Goal: Information Seeking & Learning: Learn about a topic

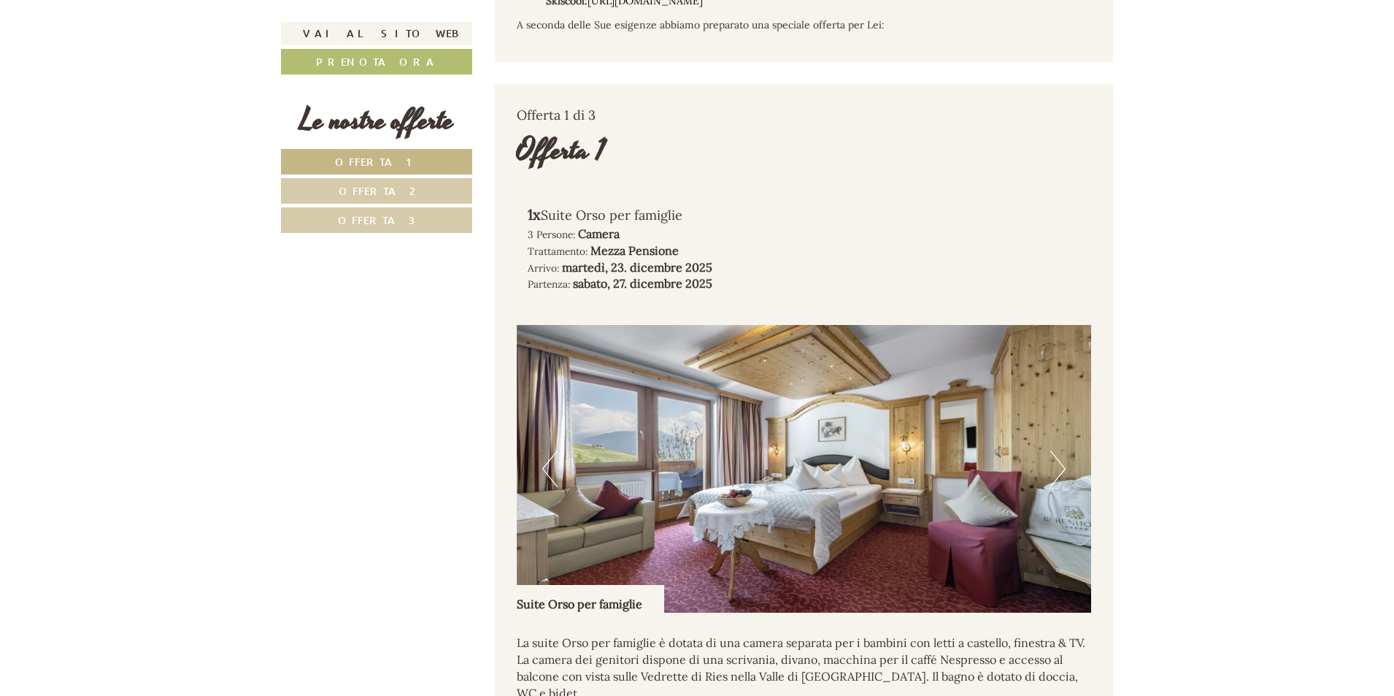
scroll to position [1218, 0]
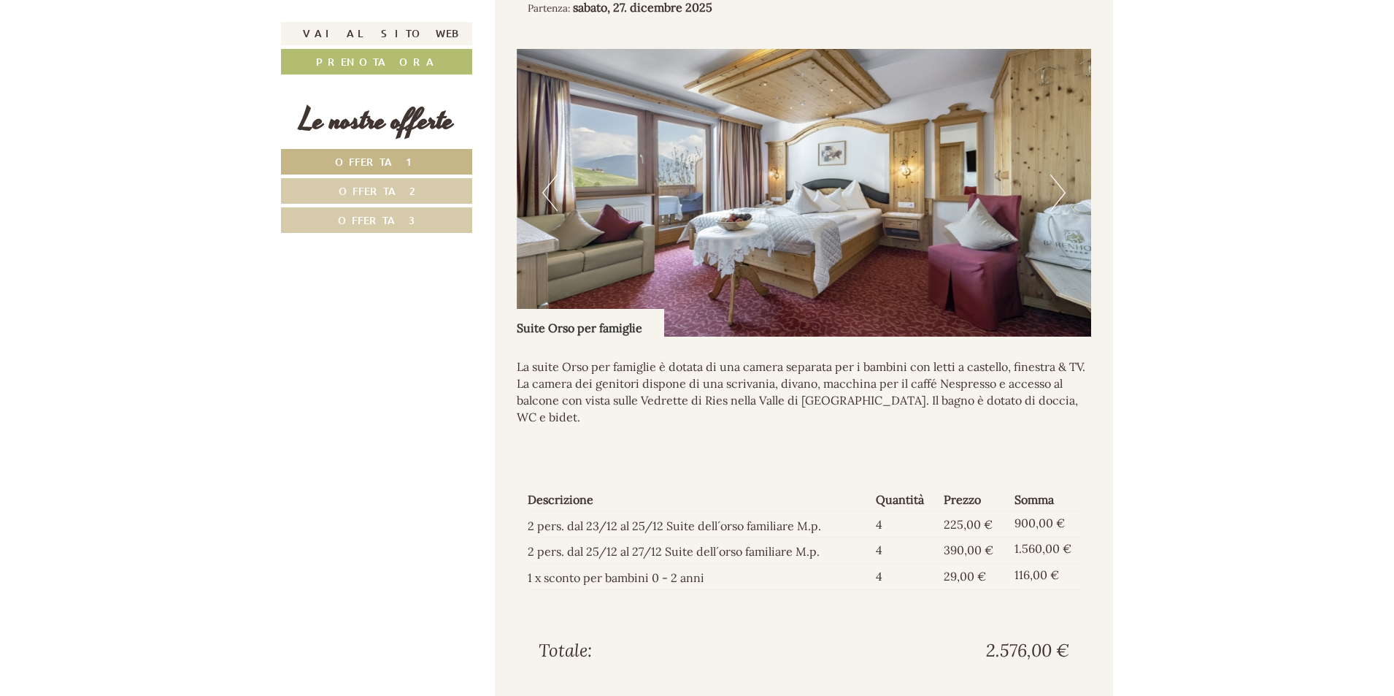
click at [409, 164] on link "Offerta 1" at bounding box center [376, 162] width 191 height 26
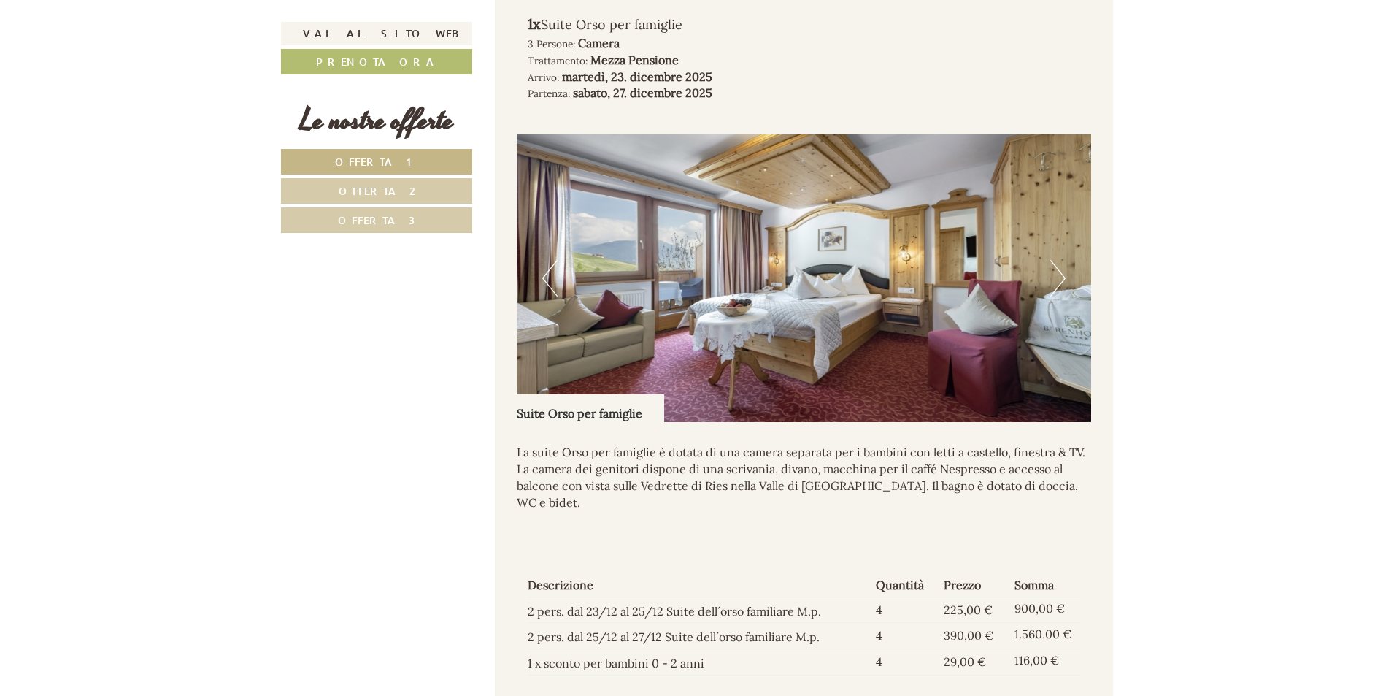
scroll to position [1209, 0]
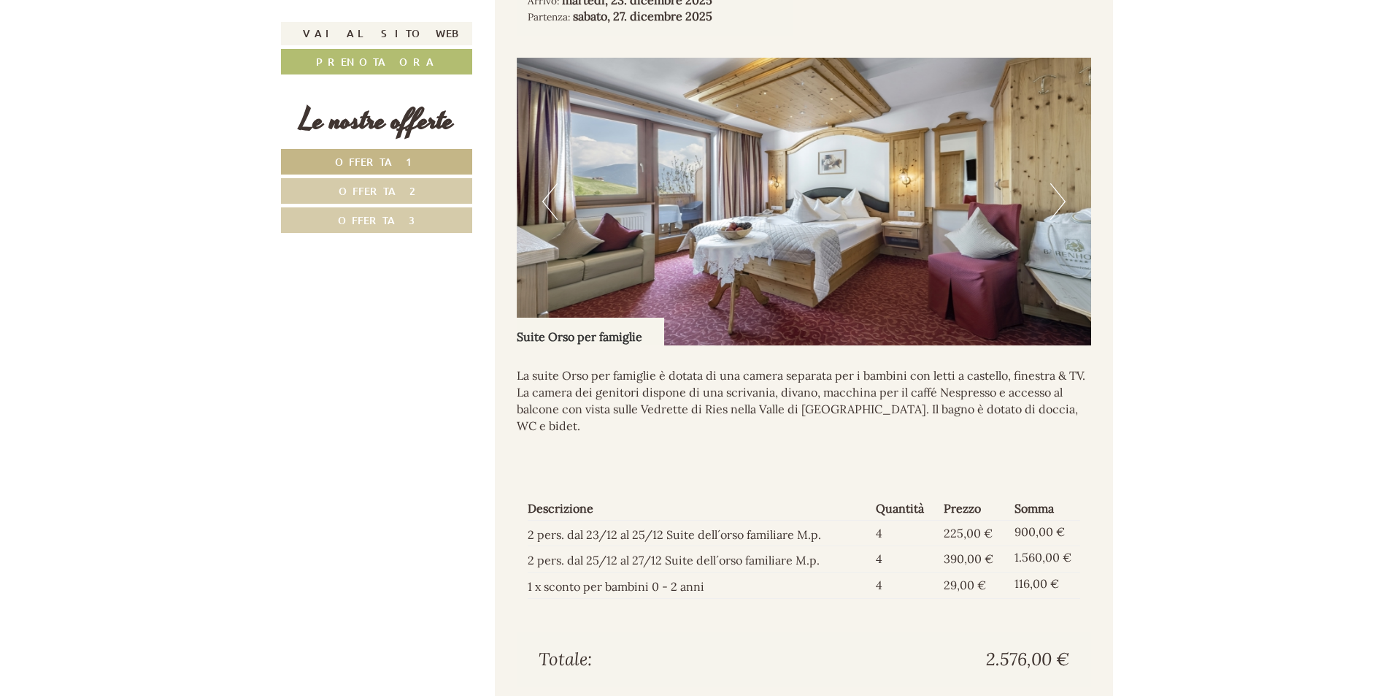
click at [405, 192] on span "Offerta 2" at bounding box center [377, 191] width 77 height 14
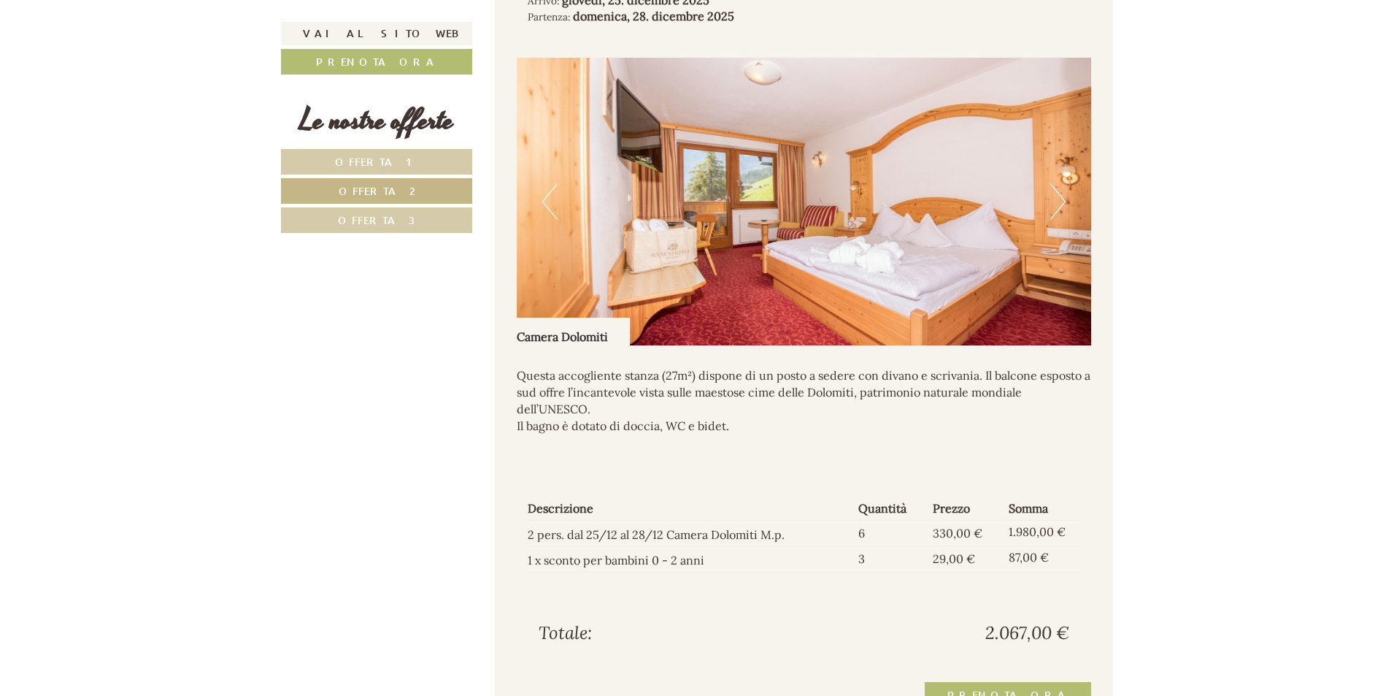
scroll to position [1042, 0]
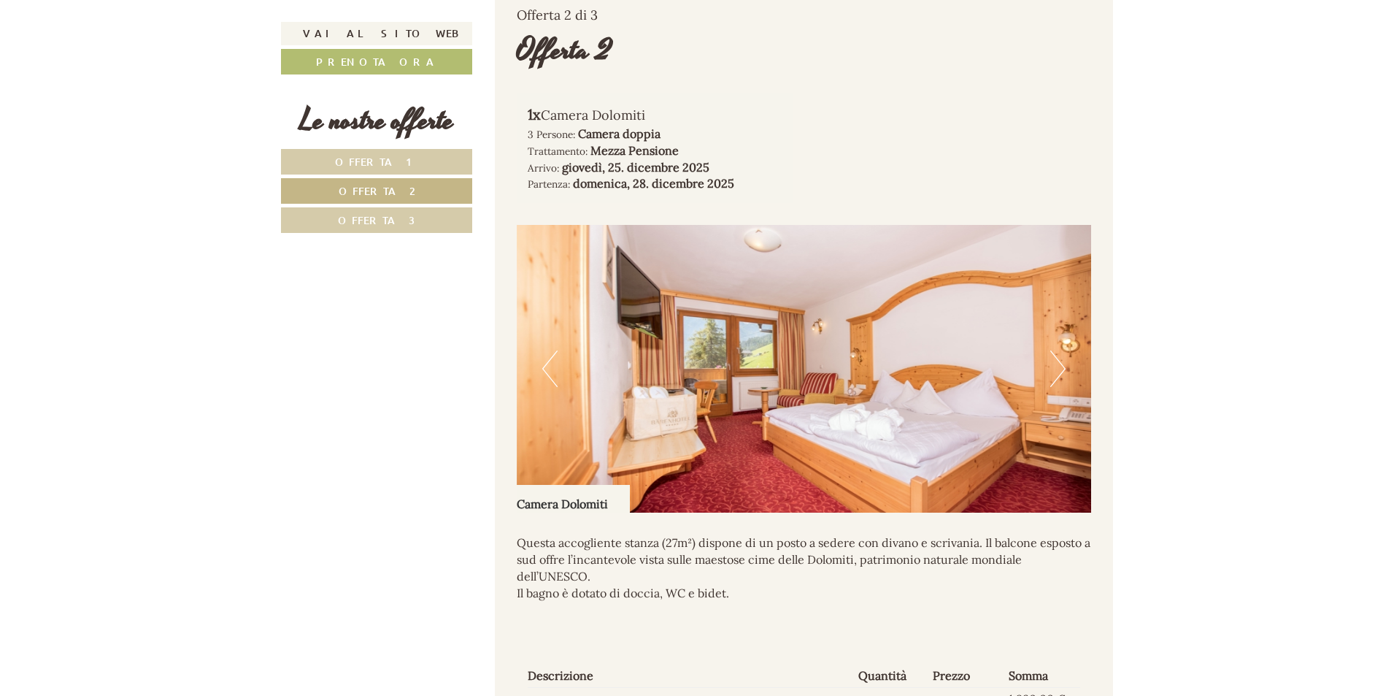
click at [1047, 386] on img at bounding box center [804, 369] width 575 height 288
click at [1065, 387] on button "Next" at bounding box center [1057, 368] width 15 height 36
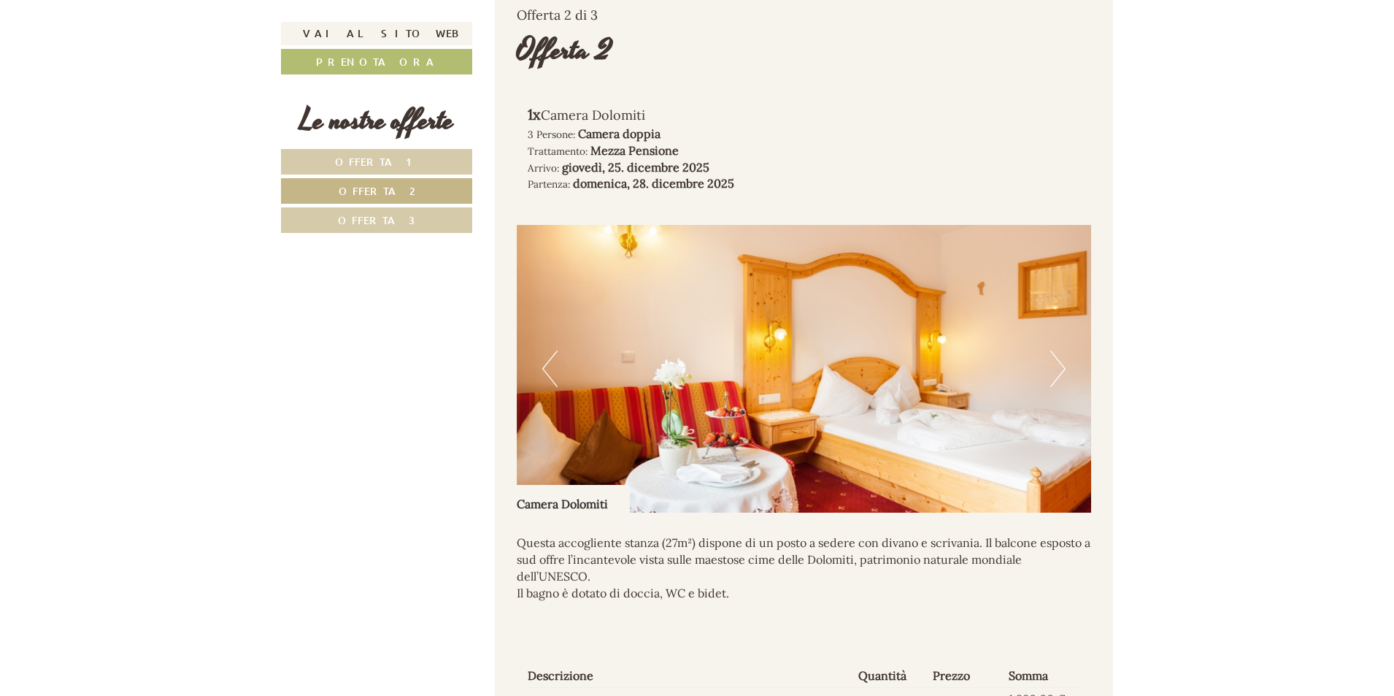
click at [1064, 387] on button "Next" at bounding box center [1057, 368] width 15 height 36
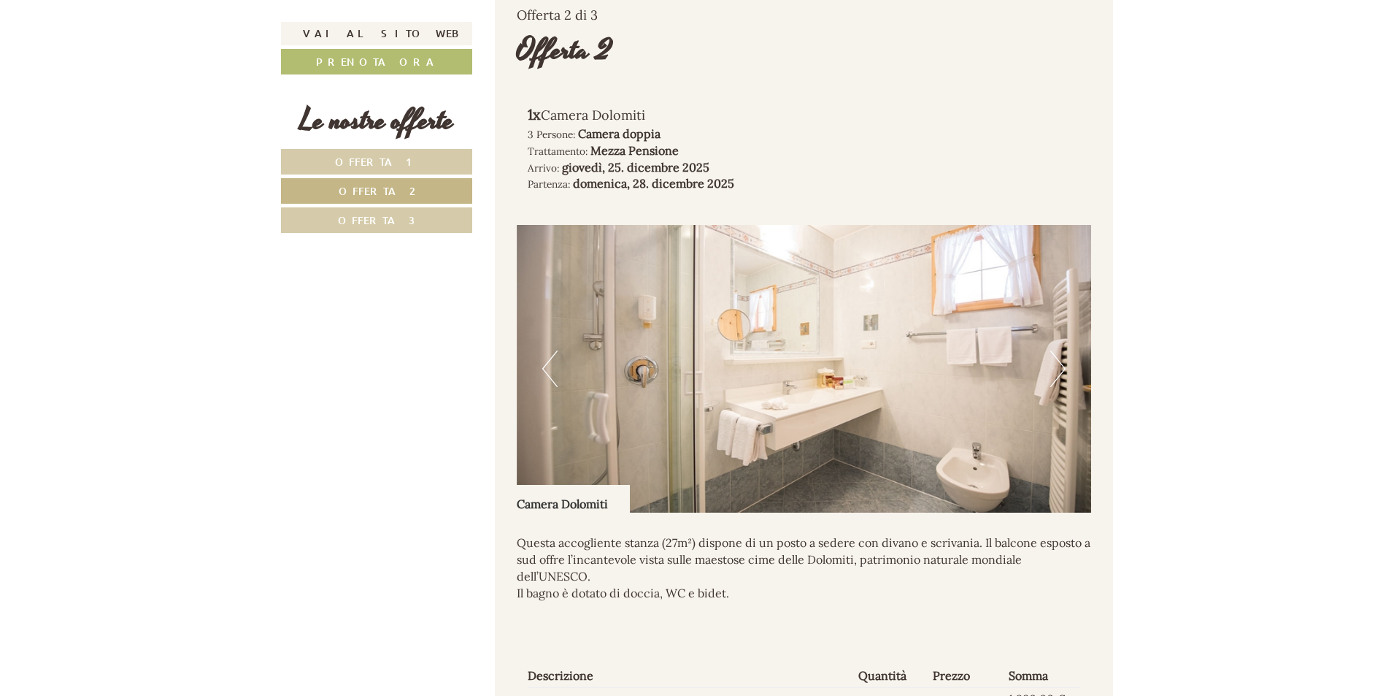
click at [416, 220] on link "Offerta 3" at bounding box center [376, 220] width 191 height 26
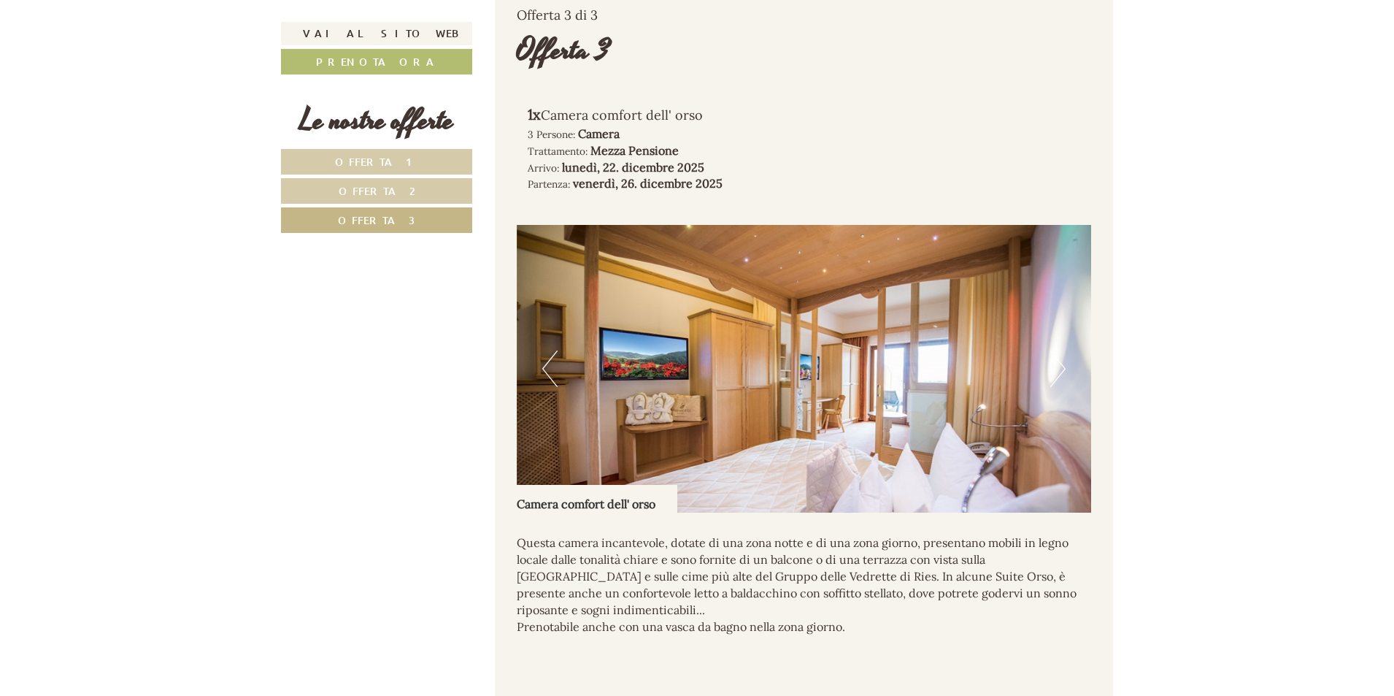
click at [1065, 385] on button "Next" at bounding box center [1057, 368] width 15 height 36
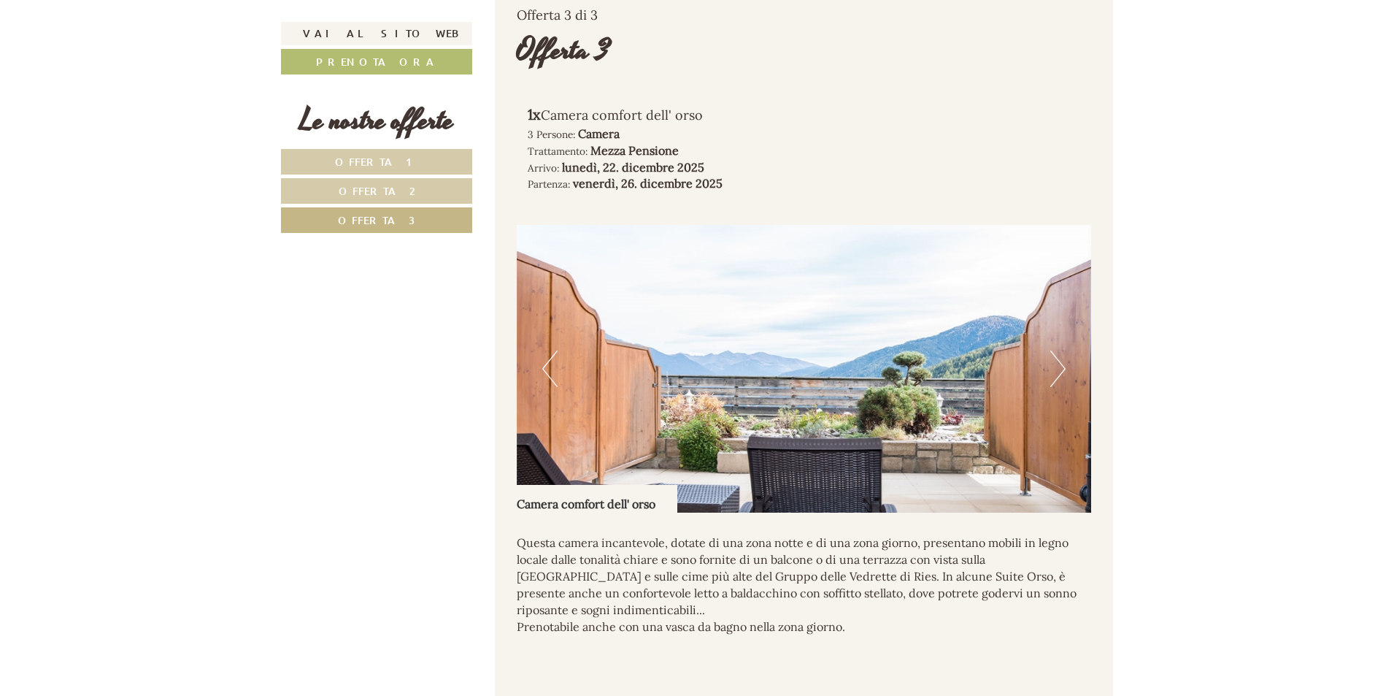
click at [1058, 387] on button "Next" at bounding box center [1057, 368] width 15 height 36
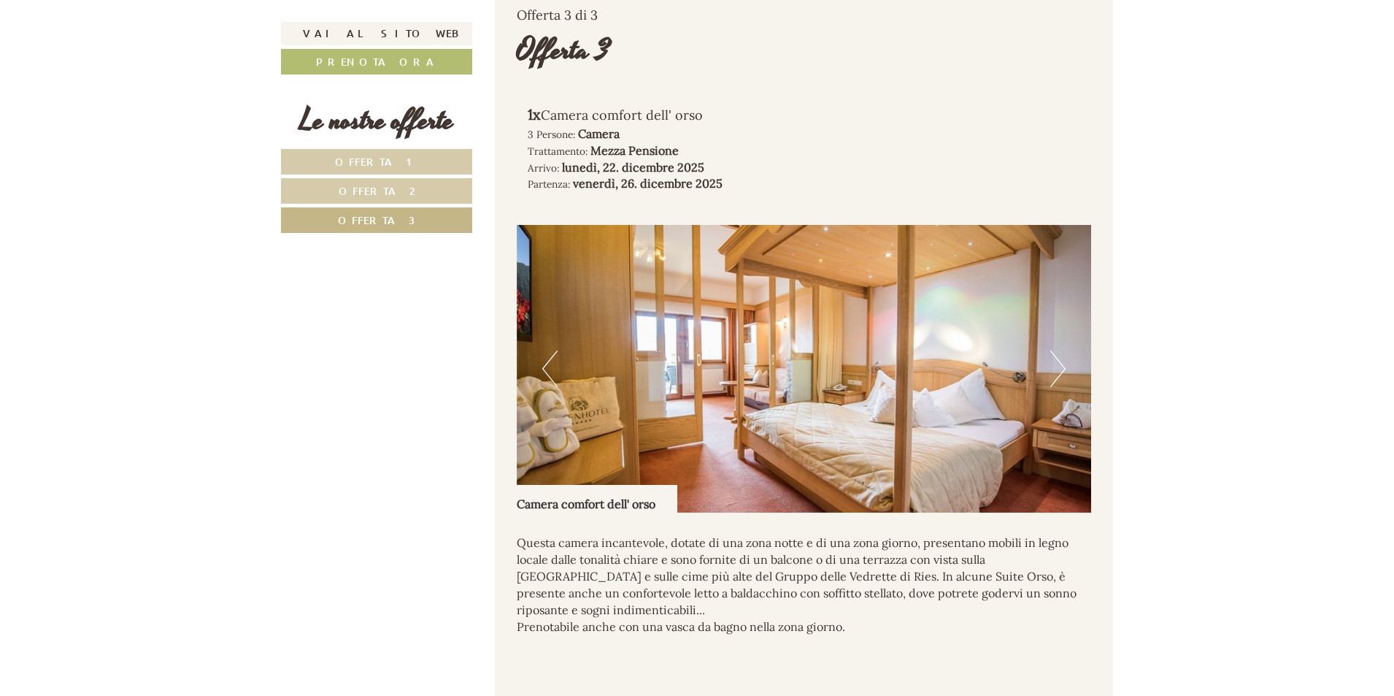
click at [1058, 387] on button "Next" at bounding box center [1057, 368] width 15 height 36
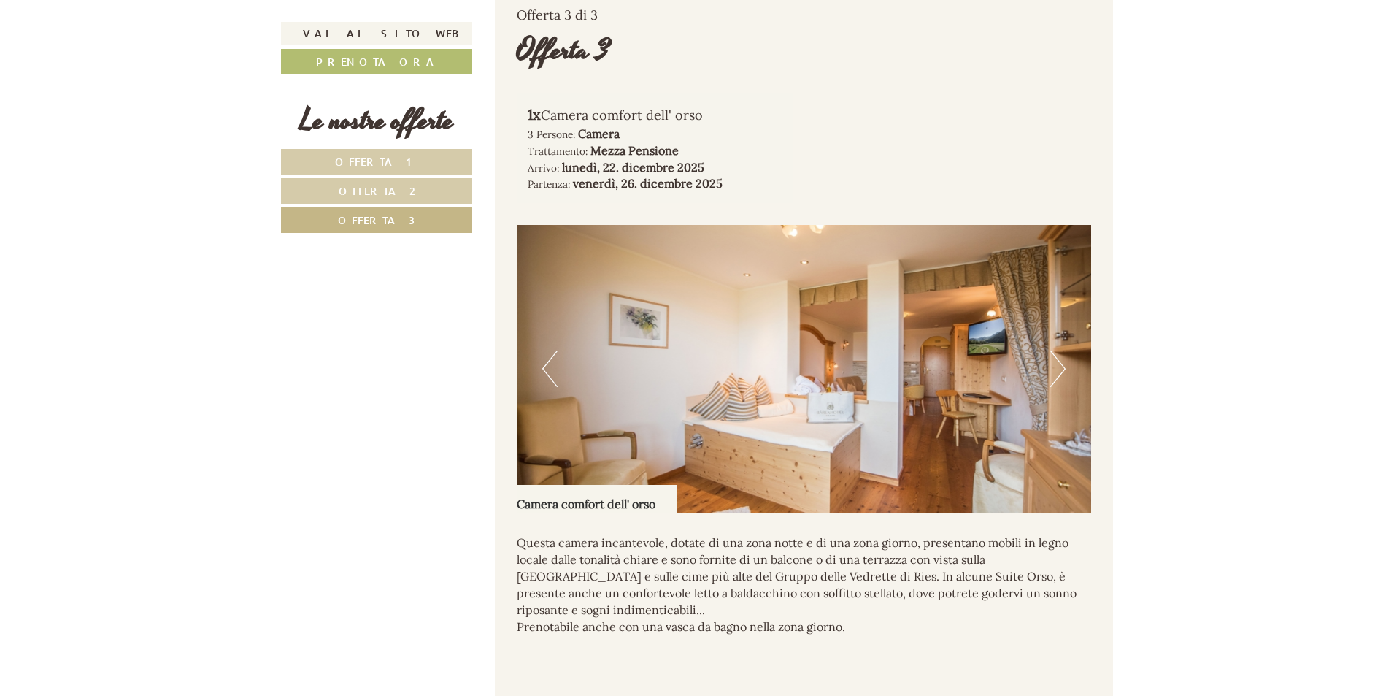
click at [1058, 387] on button "Next" at bounding box center [1057, 368] width 15 height 36
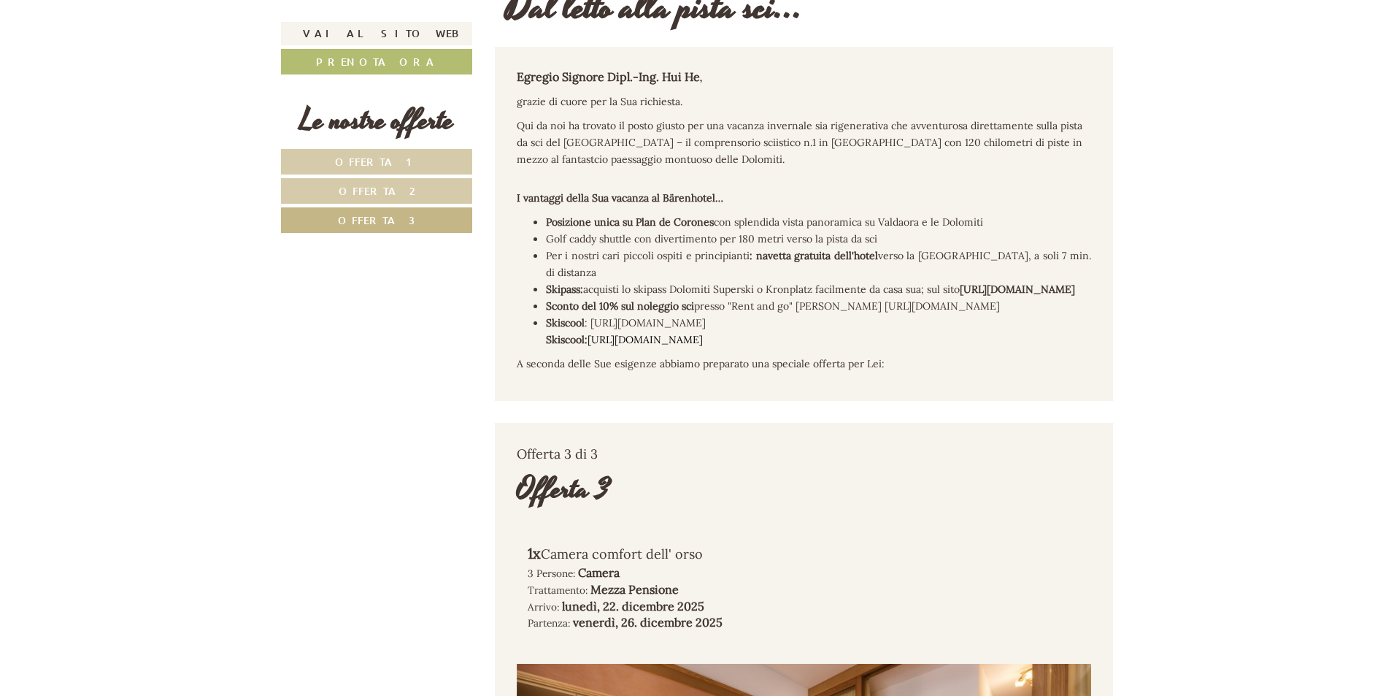
scroll to position [593, 0]
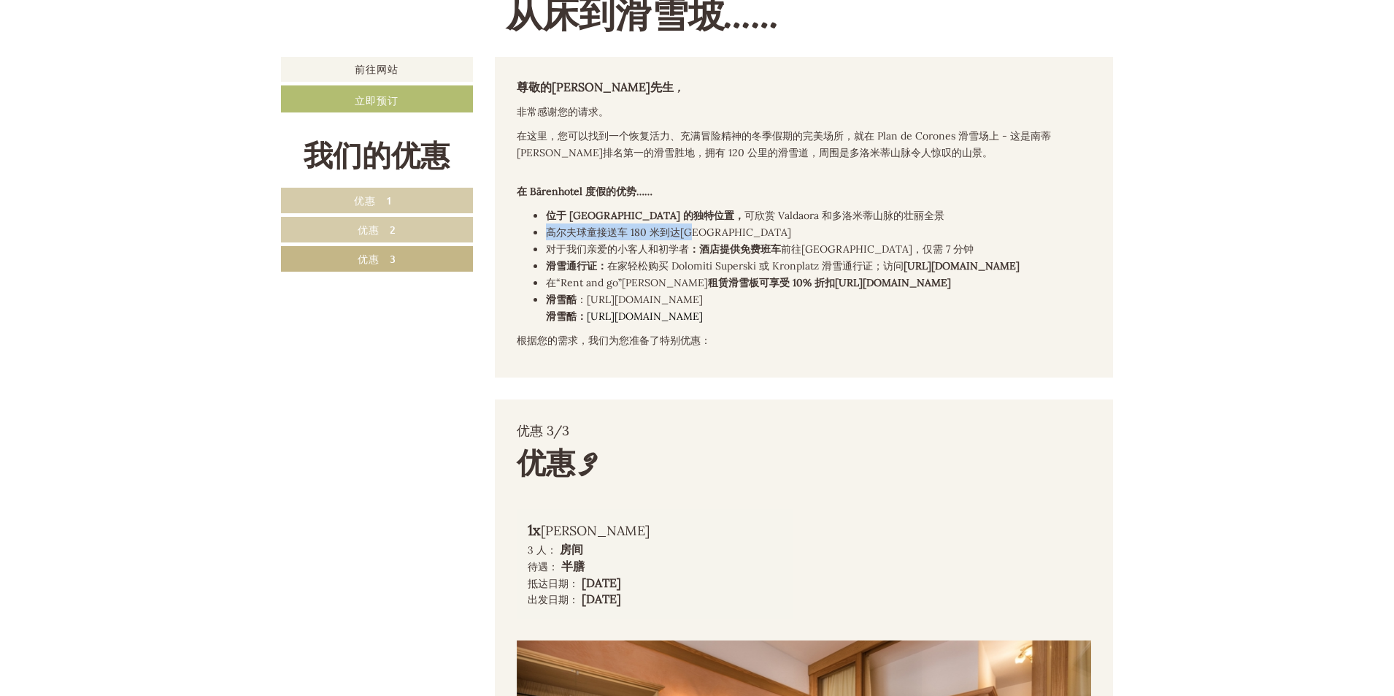
drag, startPoint x: 547, startPoint y: 233, endPoint x: 704, endPoint y: 233, distance: 156.2
click at [704, 233] on font "高尔夫球童接送车 180 米到达滑雪场" at bounding box center [668, 232] width 245 height 13
drag, startPoint x: 546, startPoint y: 252, endPoint x: 898, endPoint y: 240, distance: 352.0
click at [898, 240] on li "对于我们亲爱的小客人和初学者 ：酒店提供免费班车 前往缆车站，仅需 7 分钟" at bounding box center [819, 248] width 546 height 17
click at [614, 251] on font "对于我们亲爱的小客人和初学者" at bounding box center [617, 248] width 143 height 13
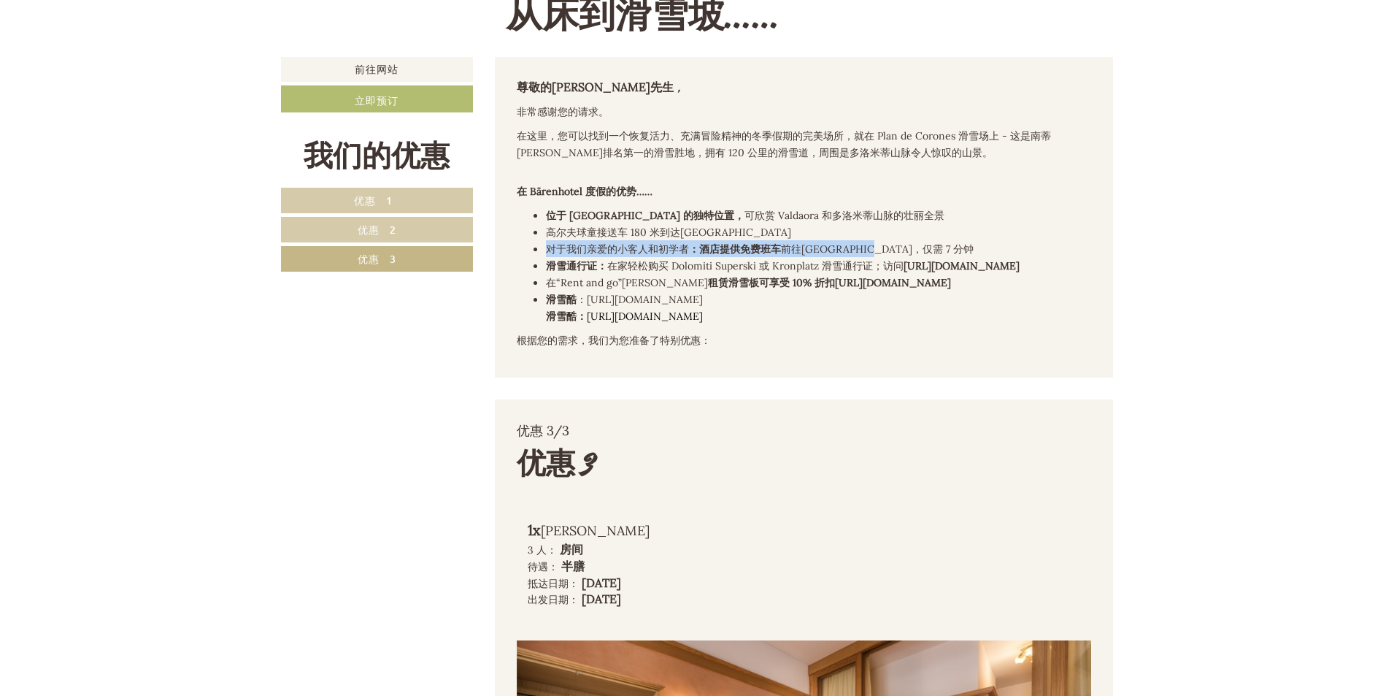
drag, startPoint x: 546, startPoint y: 250, endPoint x: 923, endPoint y: 250, distance: 376.6
click at [923, 250] on li "对于我们亲爱的小客人和初学者 ：酒店提供免费班车 前往缆车站，仅需 7 分钟" at bounding box center [819, 248] width 546 height 17
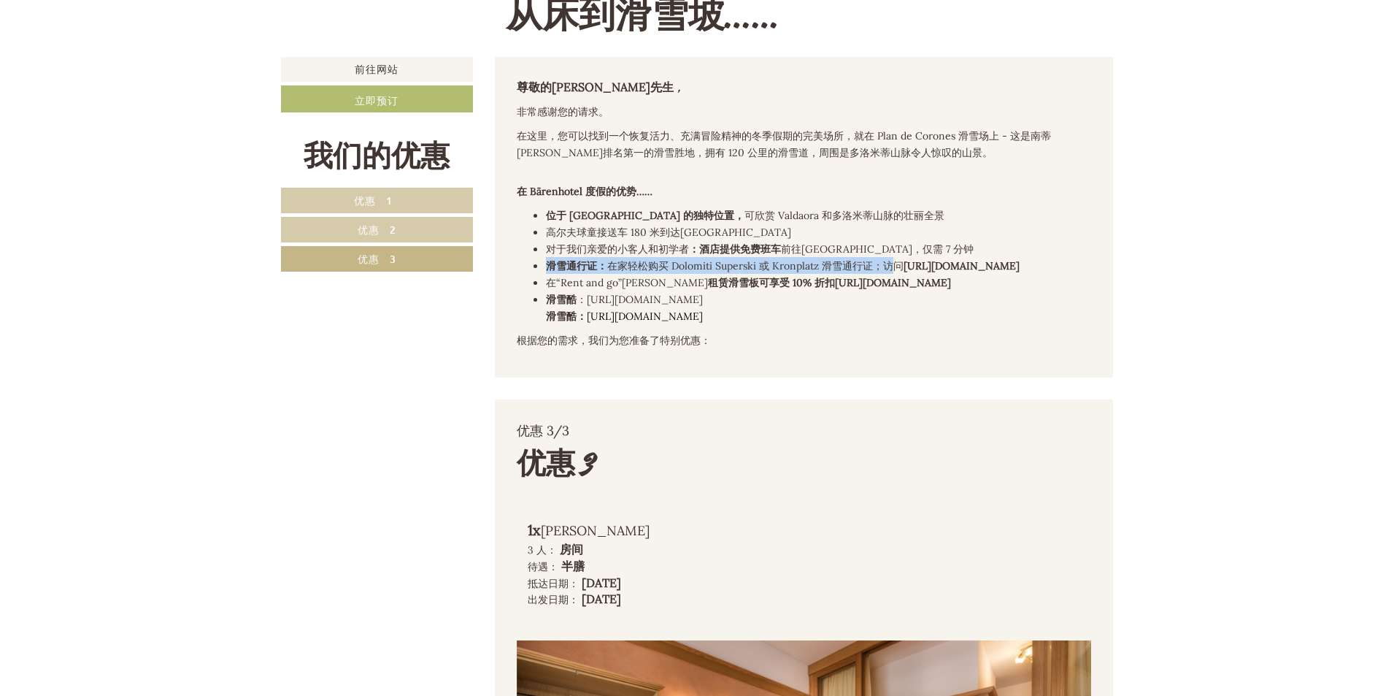
drag, startPoint x: 543, startPoint y: 264, endPoint x: 1107, endPoint y: 257, distance: 564.2
click at [1107, 257] on div "尊敬的何辉先生 ， 非常感谢您的请求。 在这里，您可以找到一个恢复活力、充满冒险精神的冬季假期的完美场所，就在 Plan de Corones 滑雪场上 - …" at bounding box center [804, 217] width 619 height 320
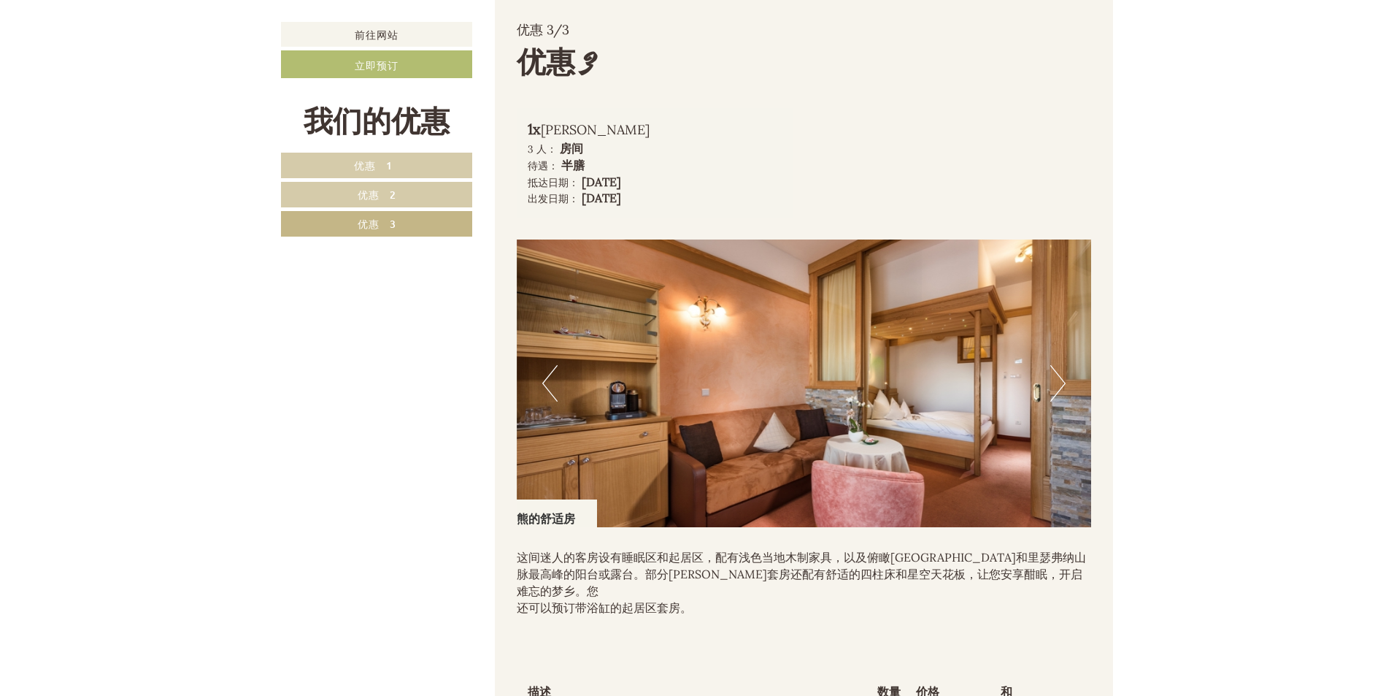
scroll to position [1060, 0]
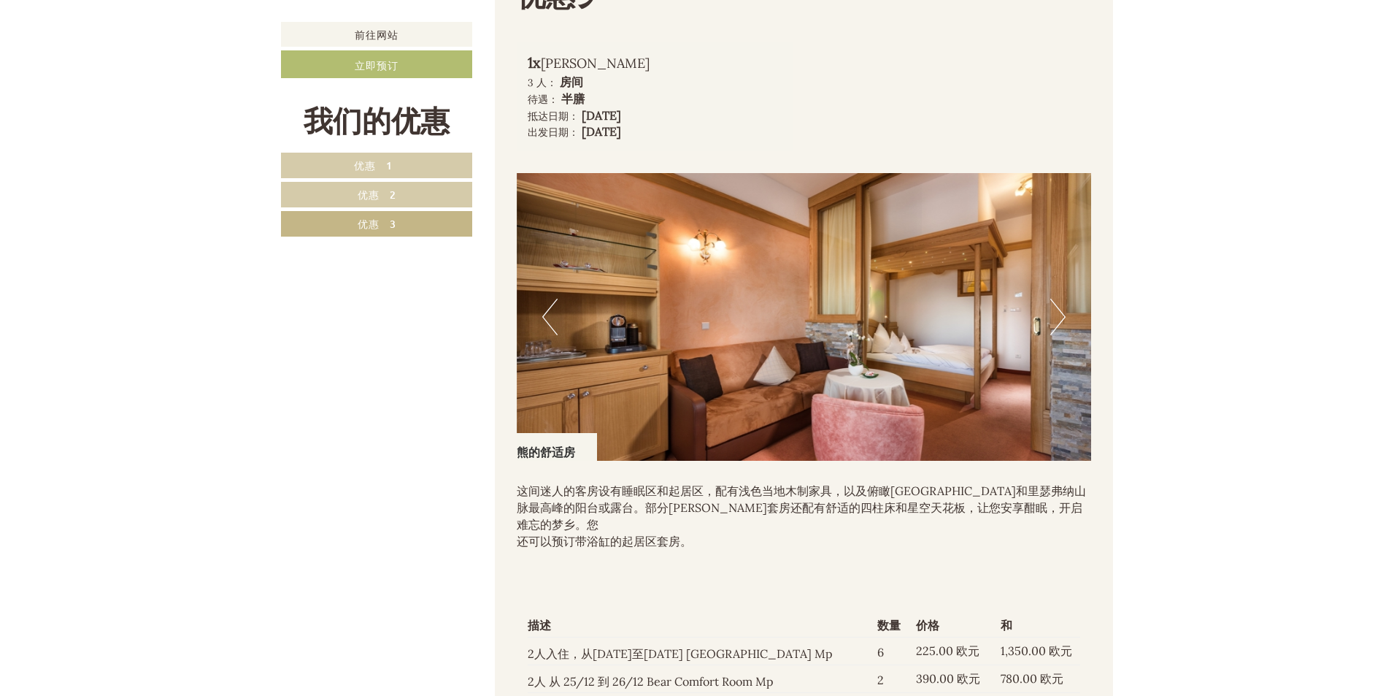
click at [1063, 335] on button "下一个" at bounding box center [1057, 317] width 15 height 36
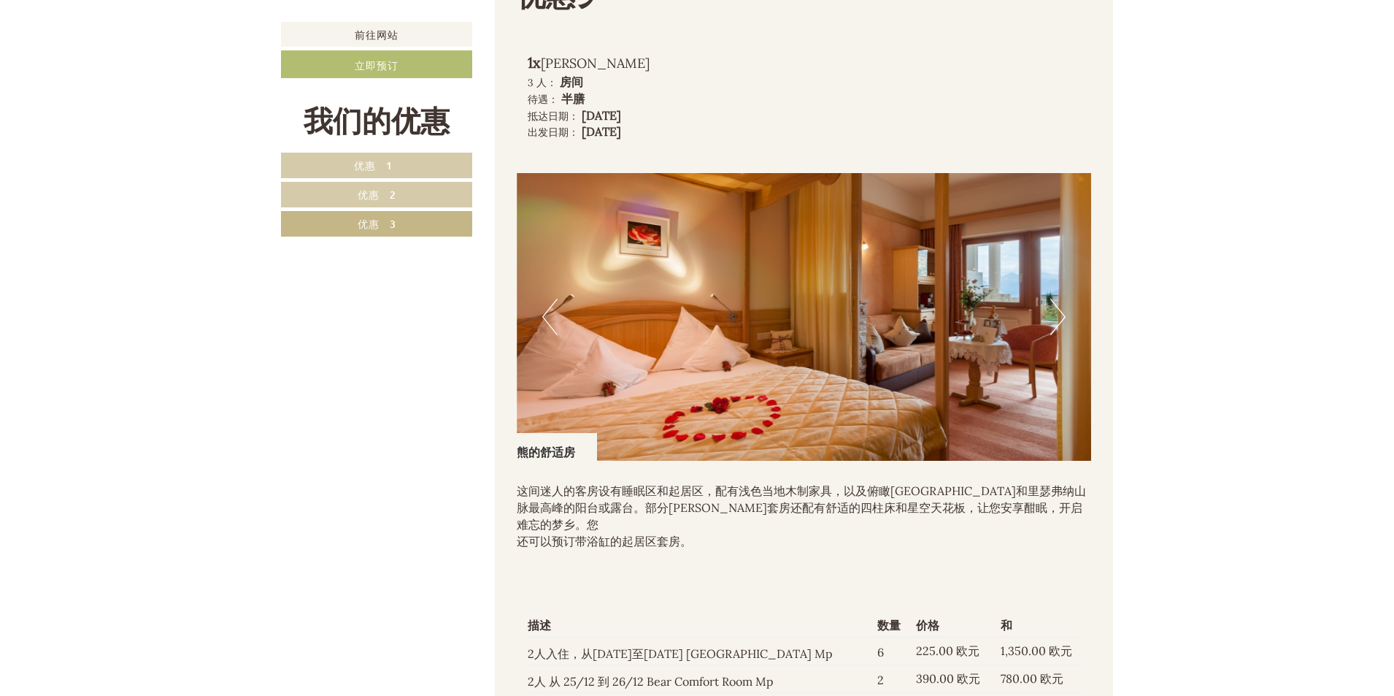
click at [1064, 335] on button "下一个" at bounding box center [1057, 317] width 15 height 36
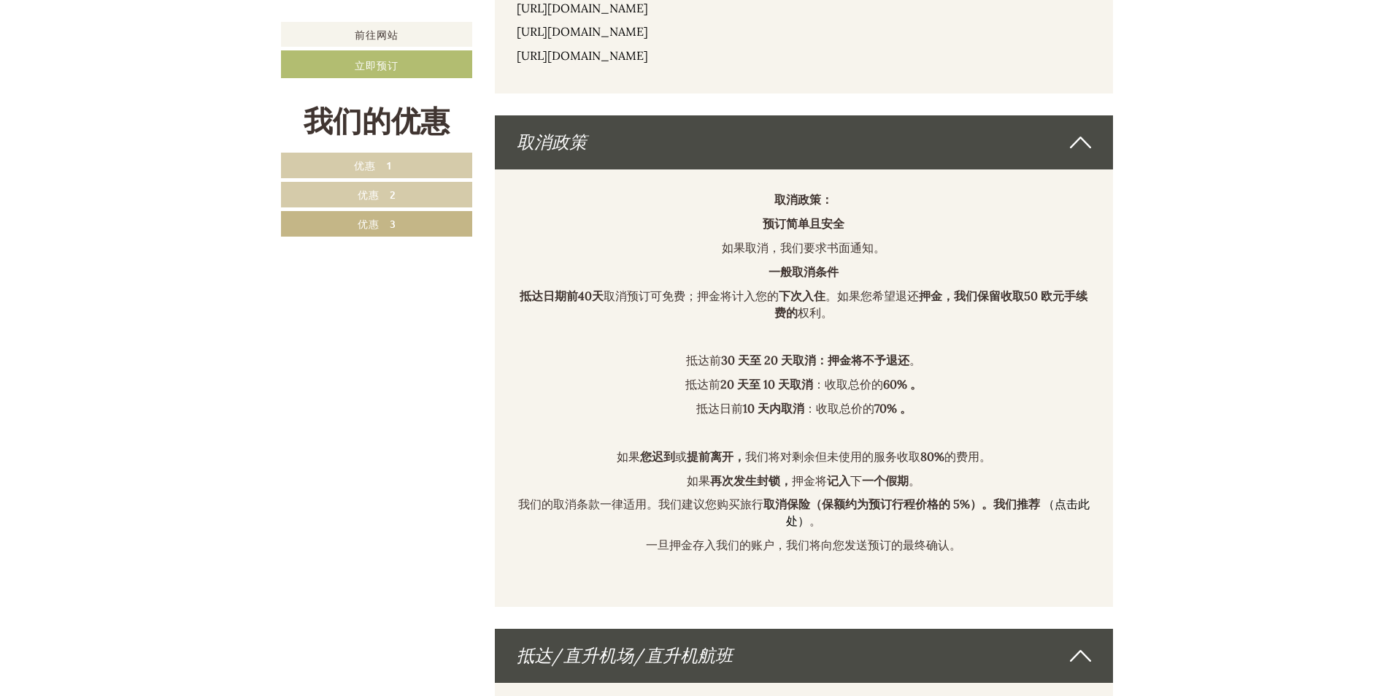
scroll to position [6490, 0]
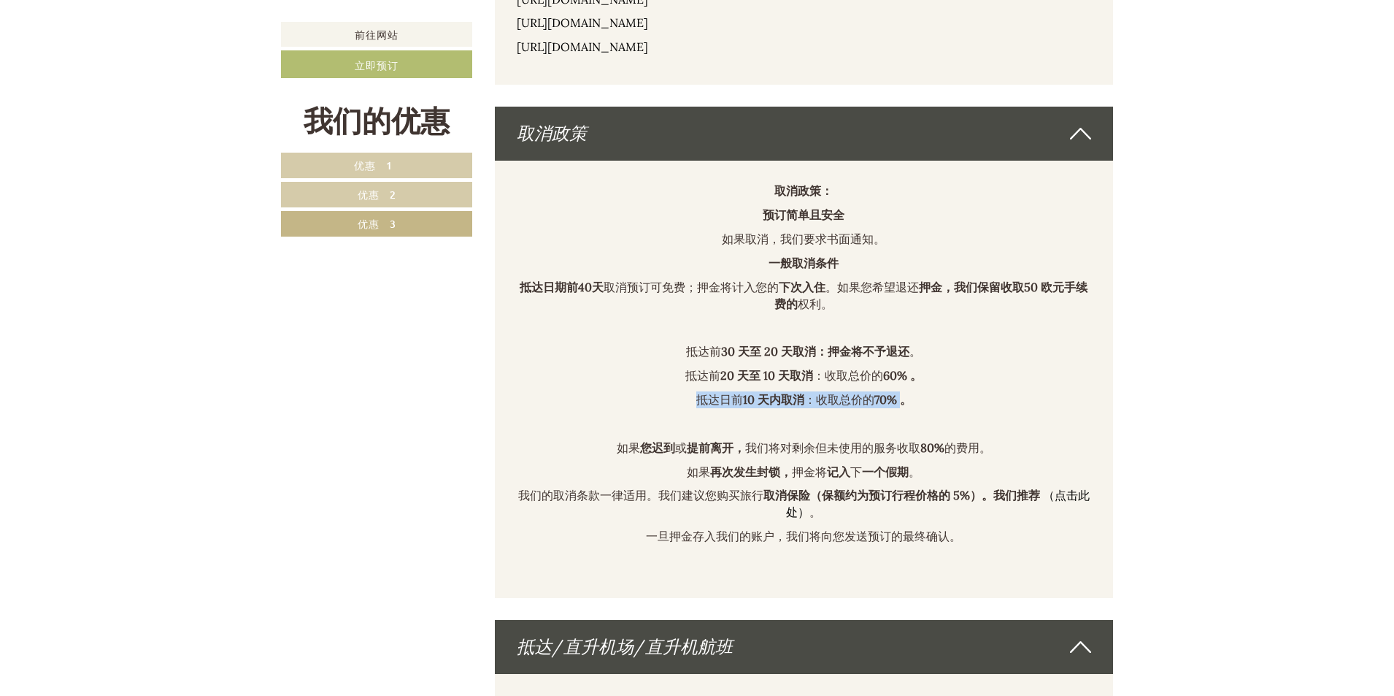
drag, startPoint x: 696, startPoint y: 380, endPoint x: 904, endPoint y: 385, distance: 208.1
click at [904, 391] on p "抵达日前 10 天内取消 ：收取总价的 70% 。" at bounding box center [804, 399] width 575 height 17
drag, startPoint x: 769, startPoint y: 282, endPoint x: 833, endPoint y: 288, distance: 64.4
click at [833, 288] on font "欧元手续费的 权利。" at bounding box center [930, 295] width 313 height 31
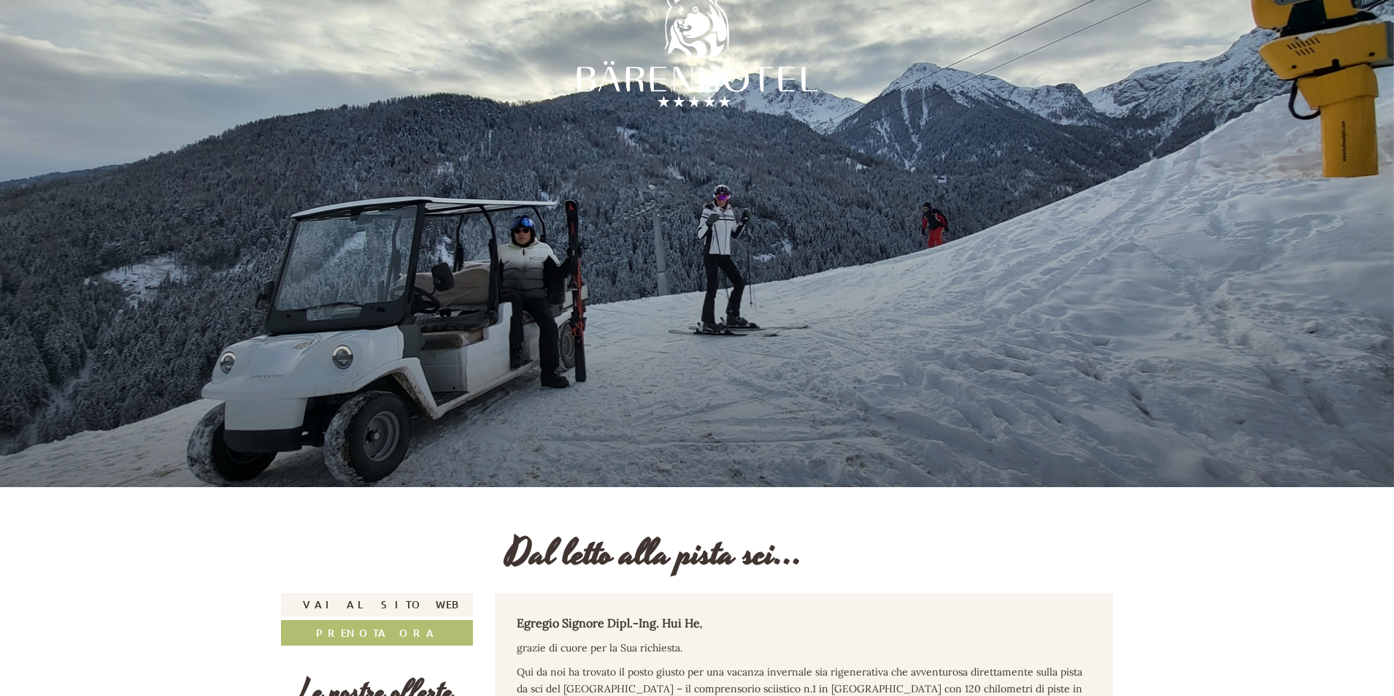
scroll to position [80, 0]
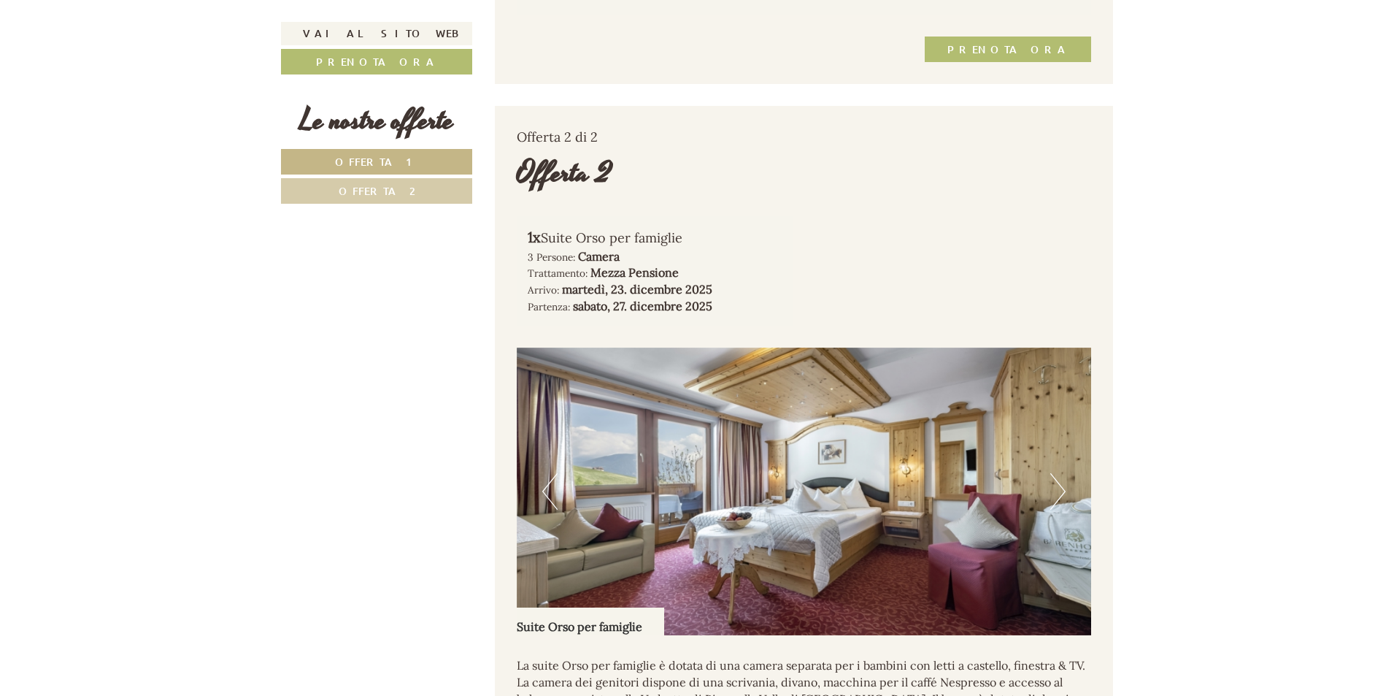
scroll to position [1709, 0]
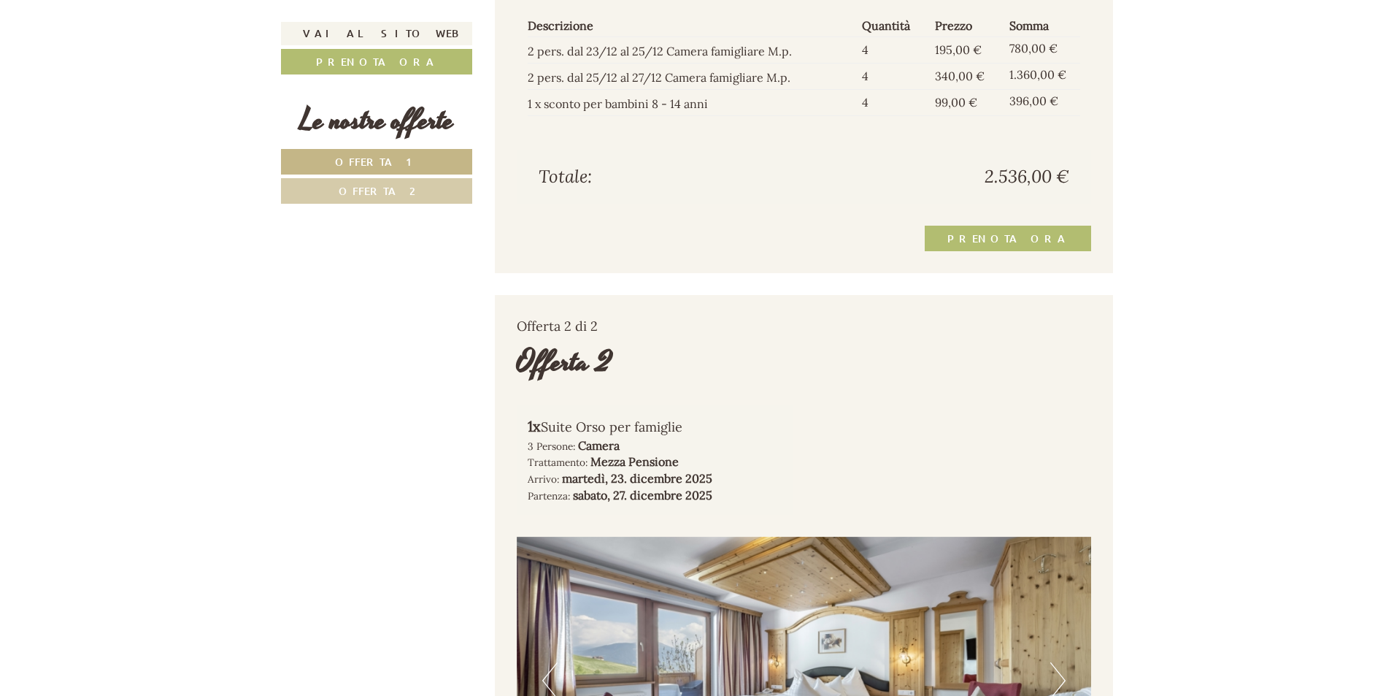
click at [331, 183] on link "Offerta 2" at bounding box center [376, 191] width 191 height 26
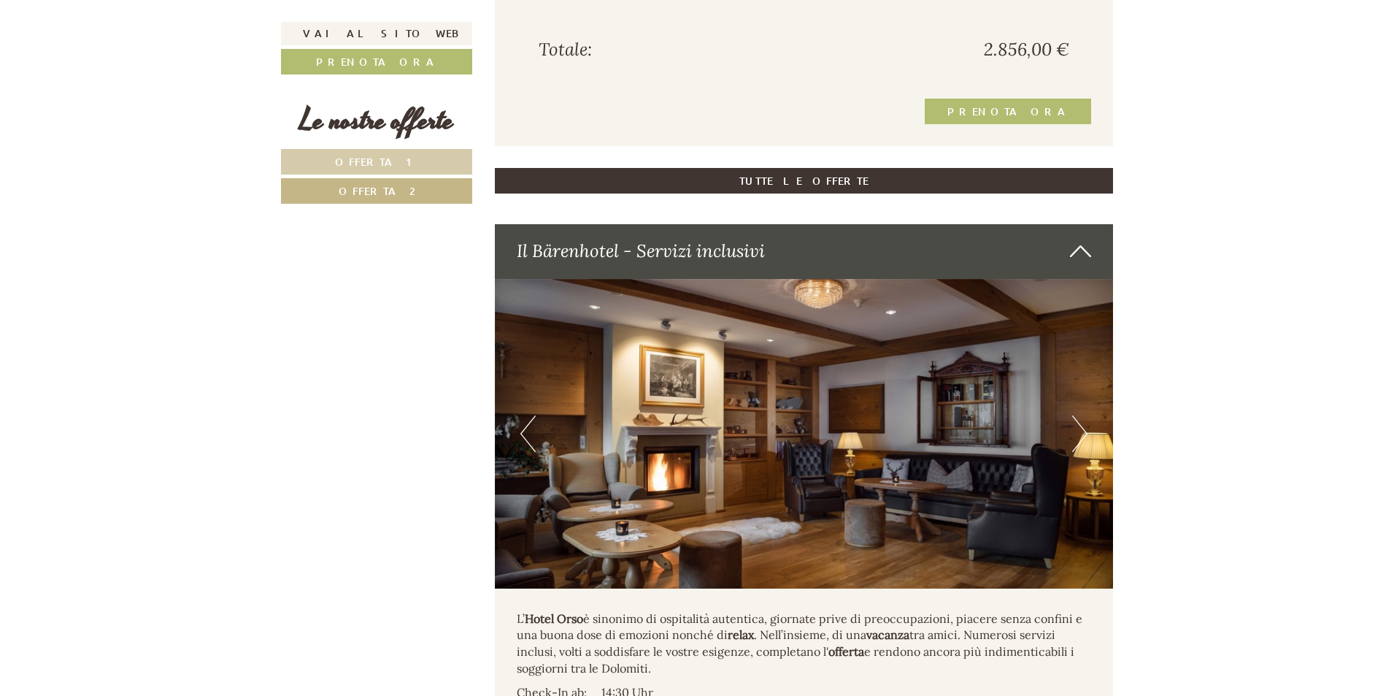
scroll to position [1809, 0]
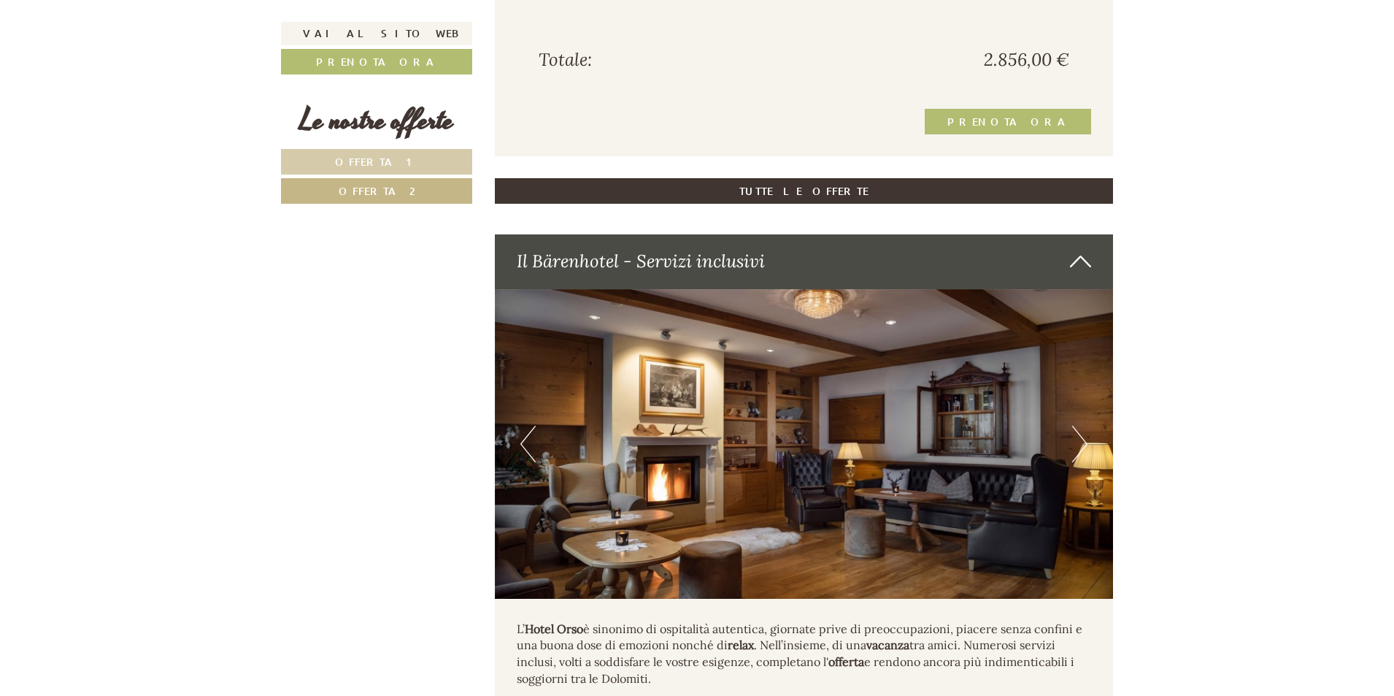
click at [1087, 449] on button "Next" at bounding box center [1079, 444] width 15 height 36
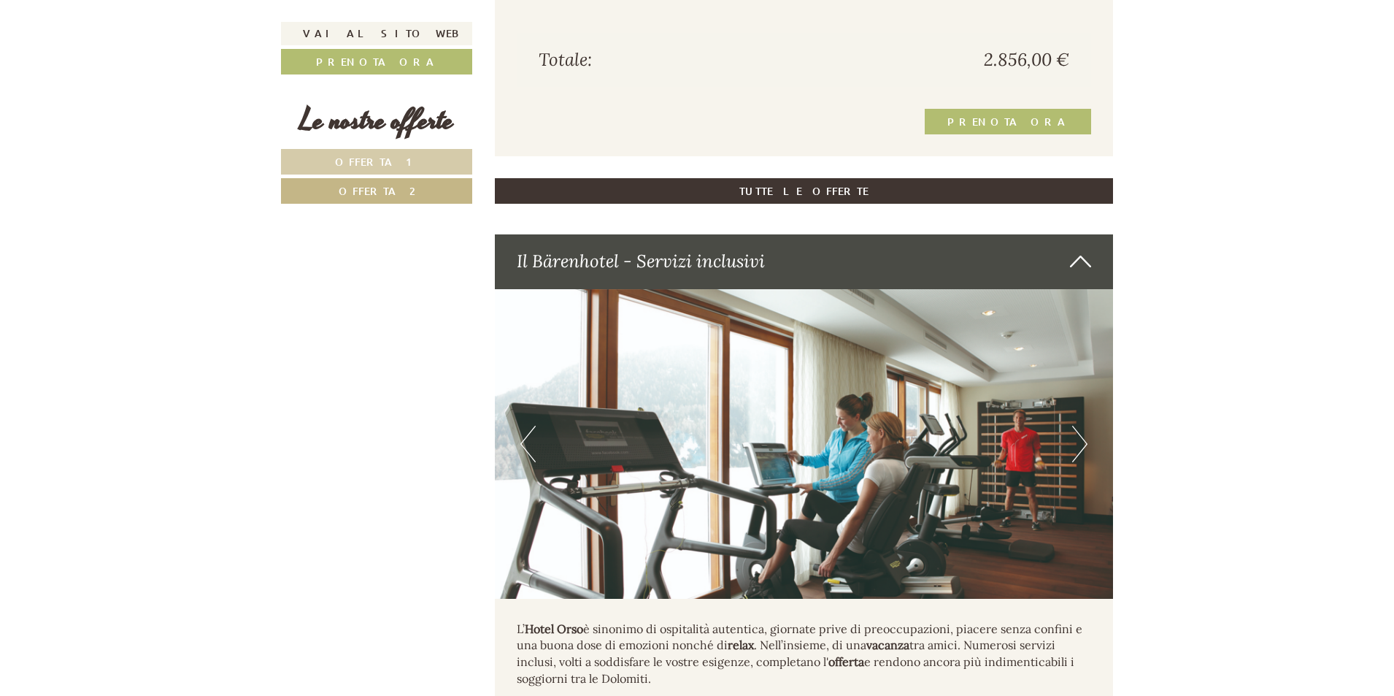
click at [1092, 453] on img at bounding box center [804, 443] width 619 height 309
click at [1081, 452] on button "Next" at bounding box center [1079, 444] width 15 height 36
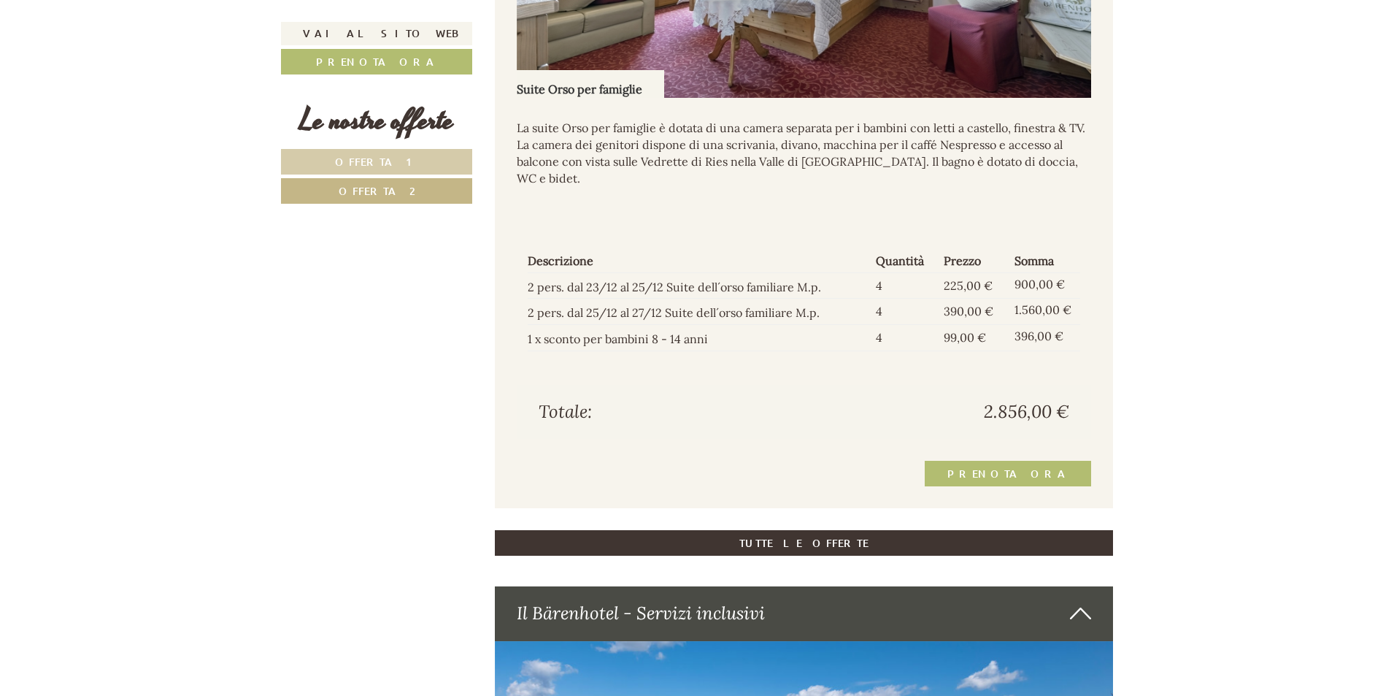
scroll to position [1580, 0]
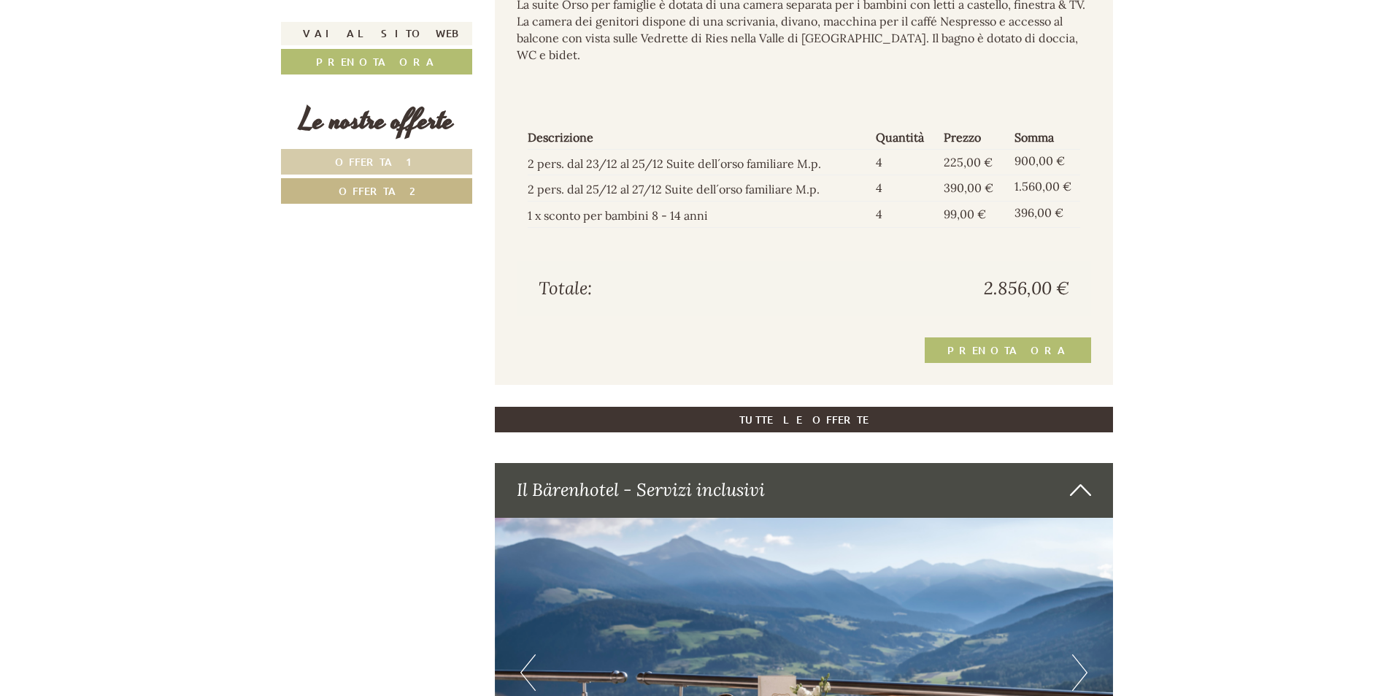
click at [377, 164] on span "Offerta 1" at bounding box center [377, 162] width 84 height 14
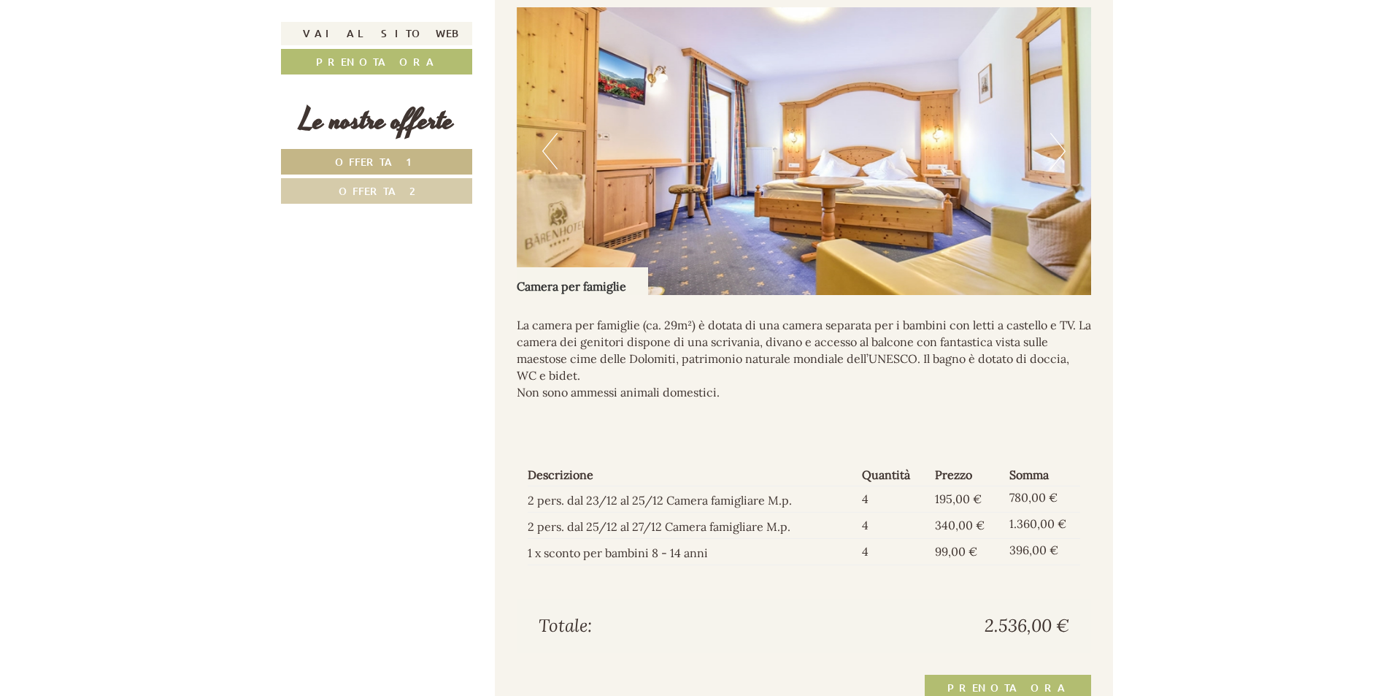
scroll to position [1261, 0]
click at [1054, 167] on button "Next" at bounding box center [1057, 149] width 15 height 36
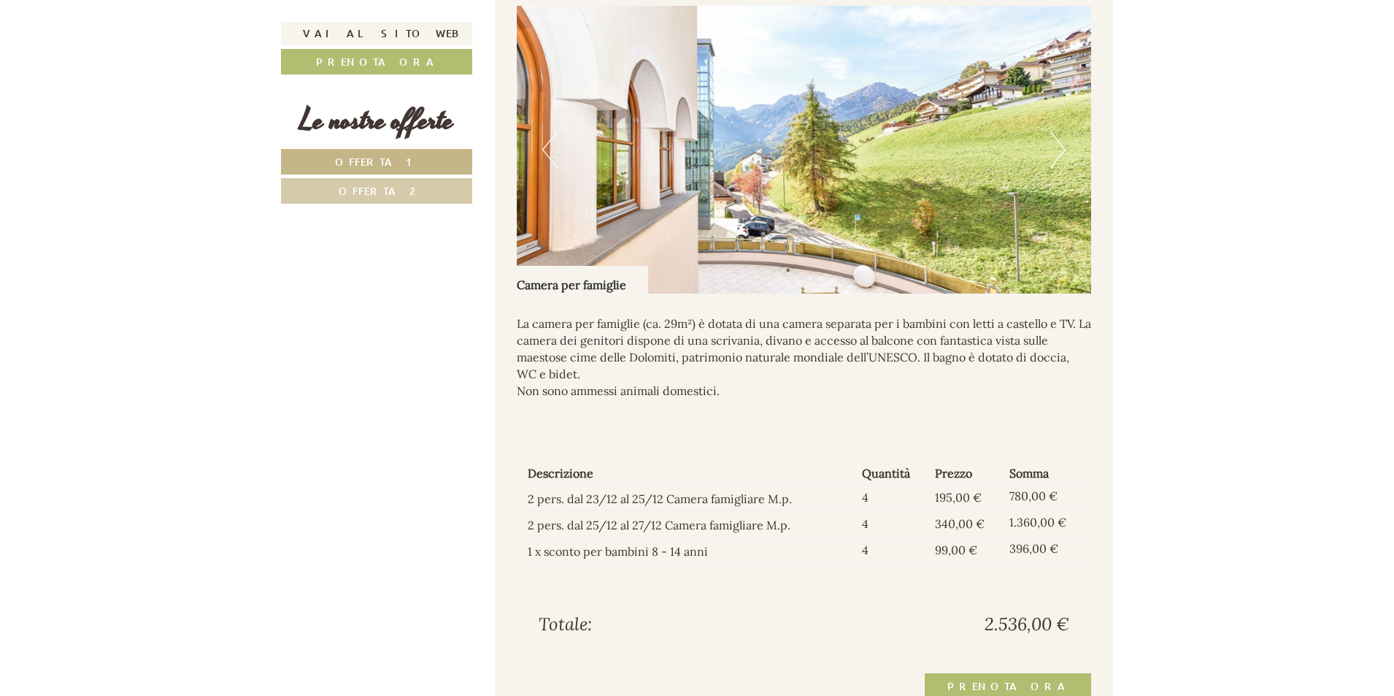
click at [1055, 167] on button "Next" at bounding box center [1057, 149] width 15 height 36
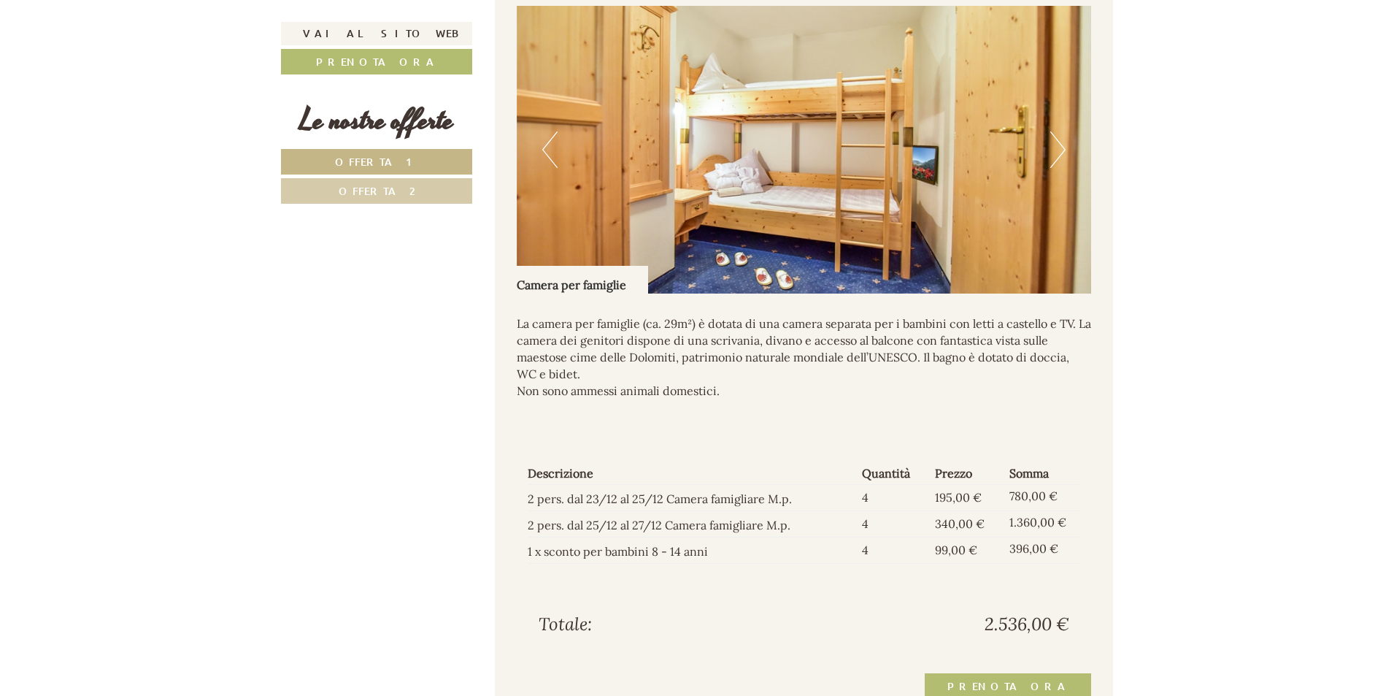
click at [1063, 168] on button "Next" at bounding box center [1057, 149] width 15 height 36
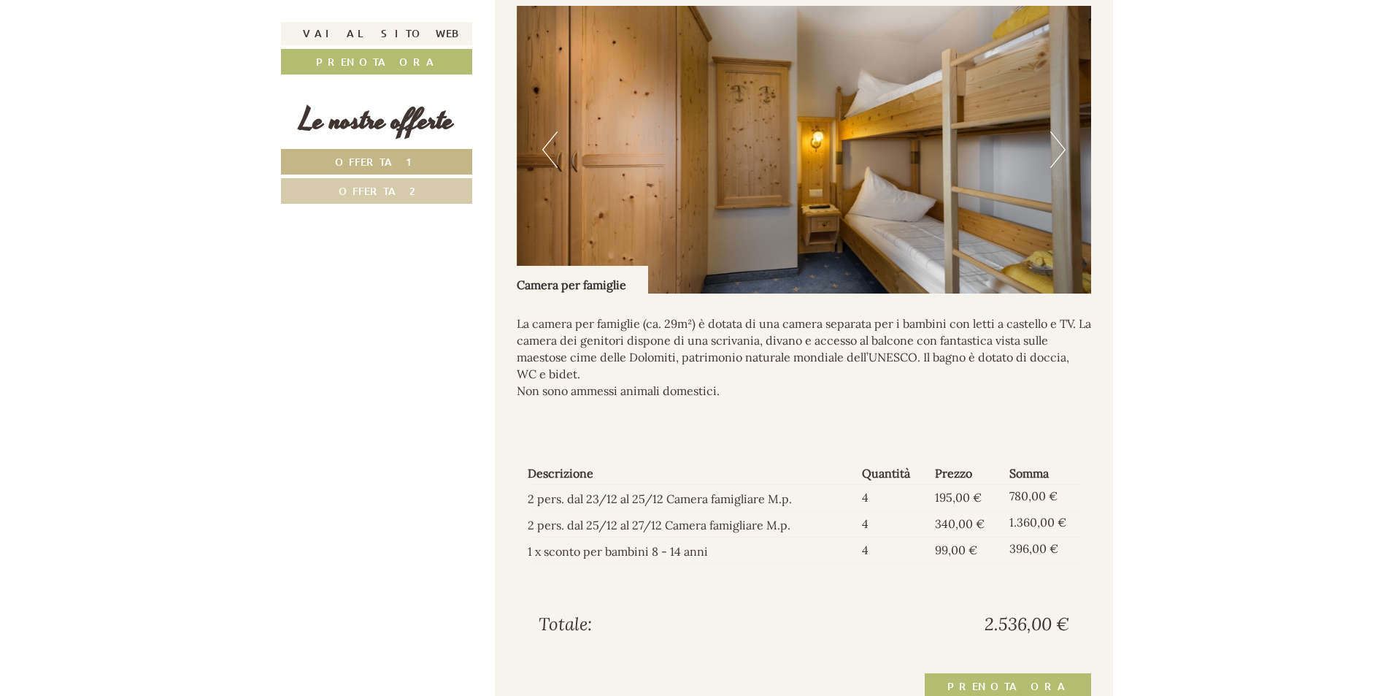
click at [1063, 168] on button "Next" at bounding box center [1057, 149] width 15 height 36
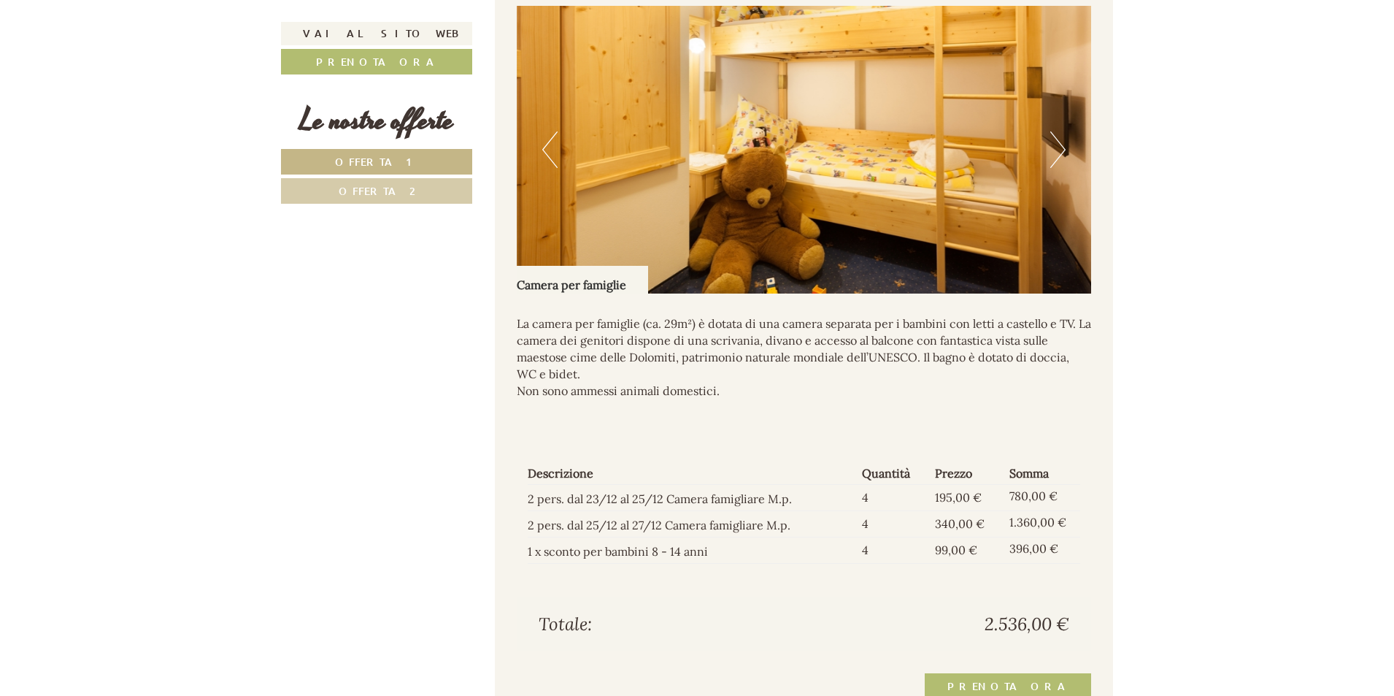
click at [1063, 168] on button "Next" at bounding box center [1057, 149] width 15 height 36
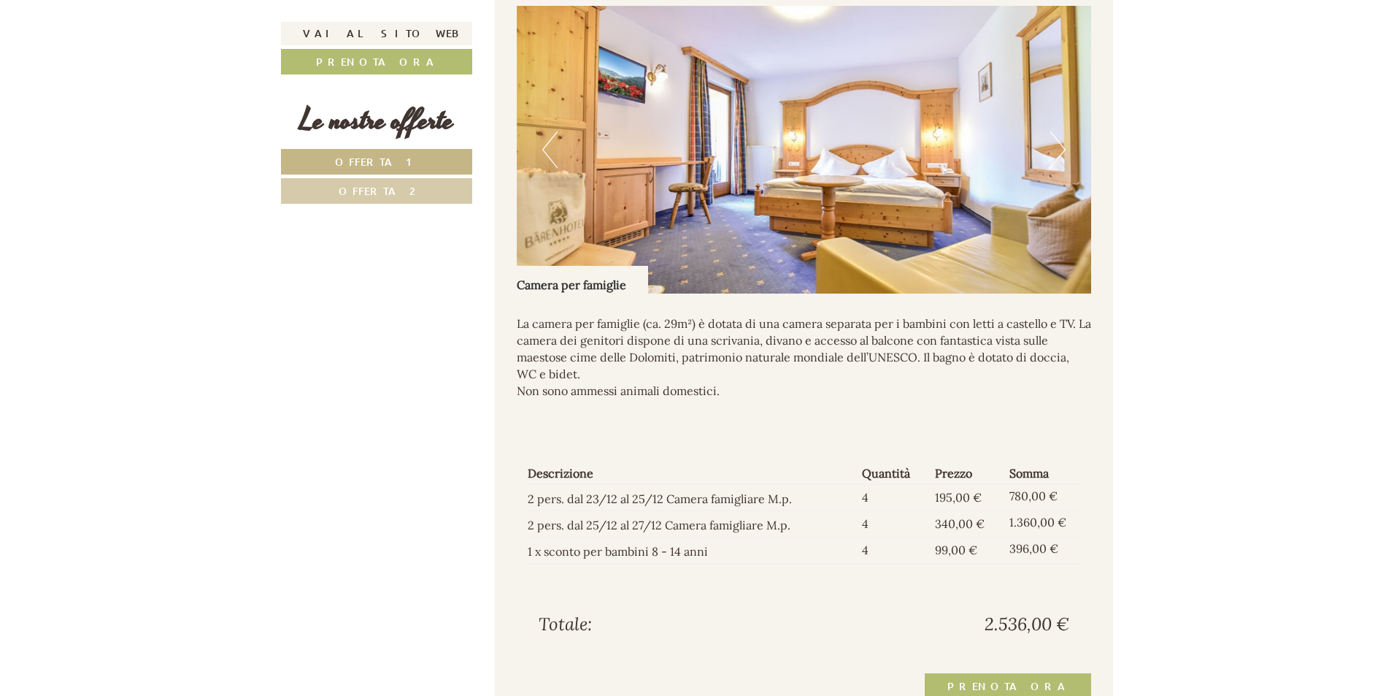
click at [1063, 168] on button "Next" at bounding box center [1057, 149] width 15 height 36
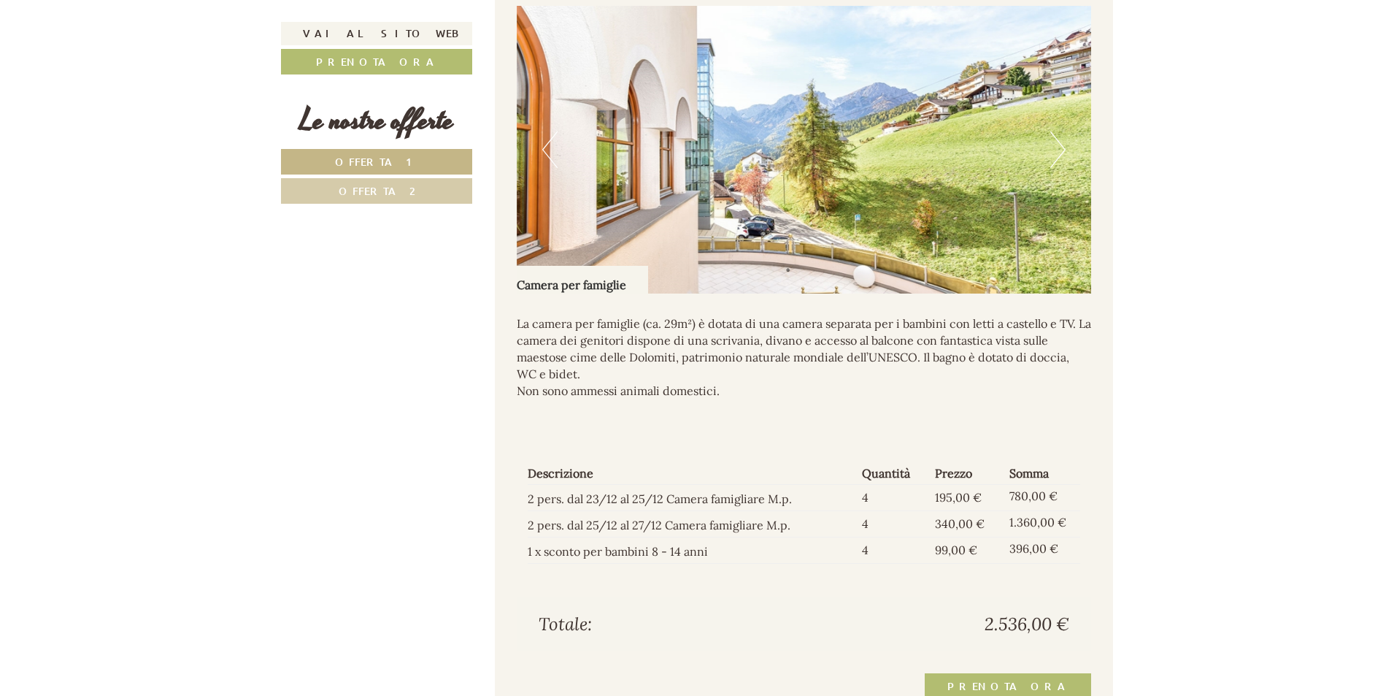
click at [366, 188] on span "Offerta 2" at bounding box center [377, 191] width 77 height 14
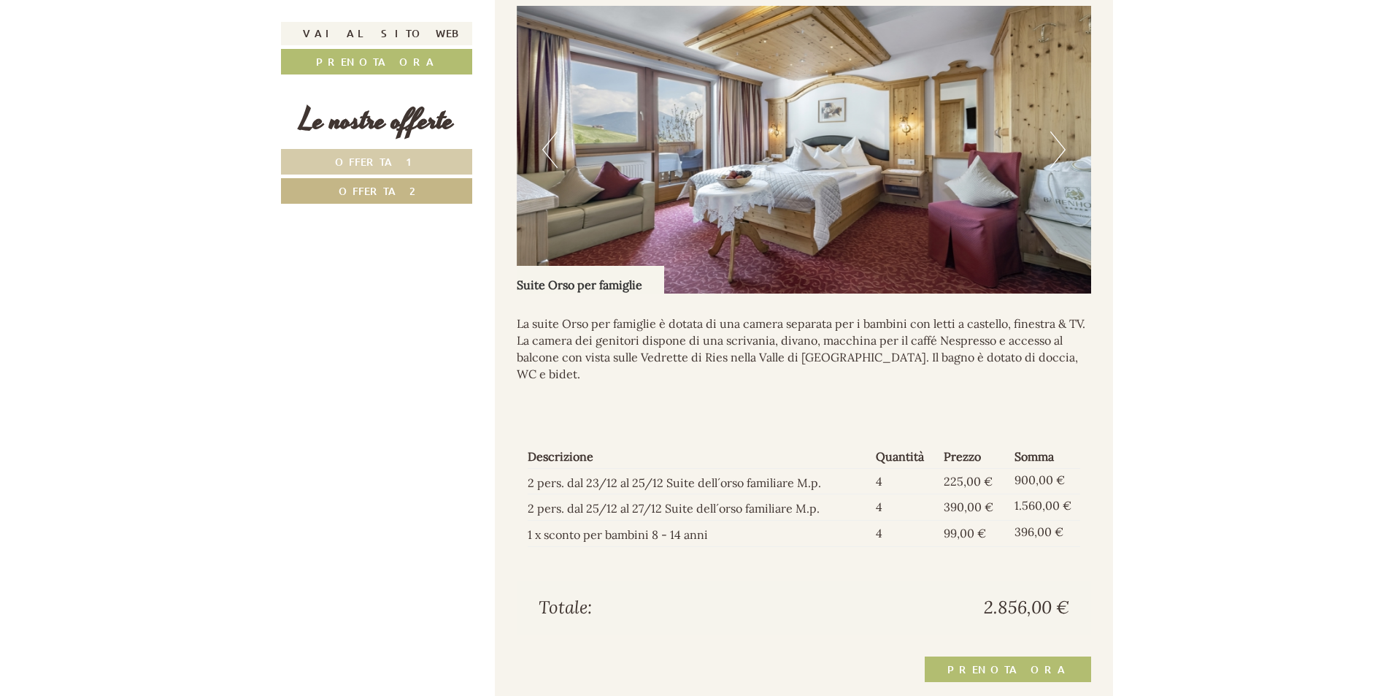
scroll to position [1042, 0]
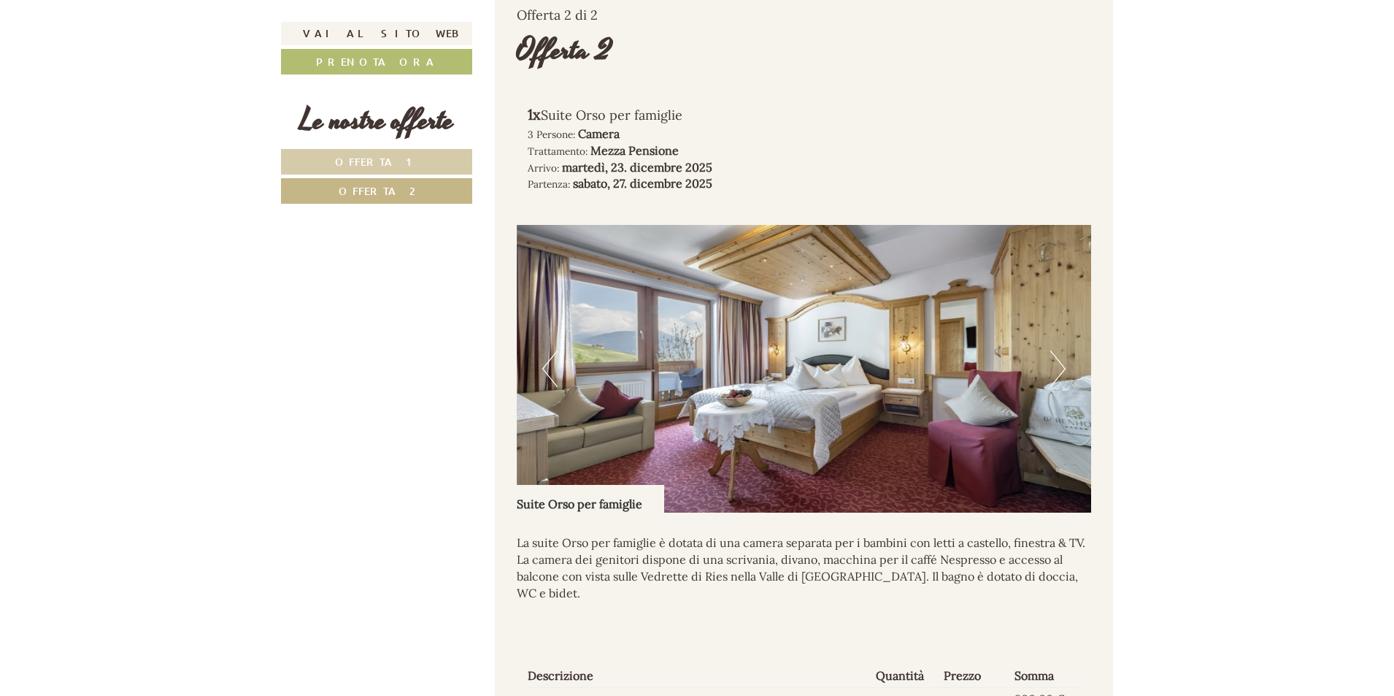
click at [1057, 387] on button "Next" at bounding box center [1057, 368] width 15 height 36
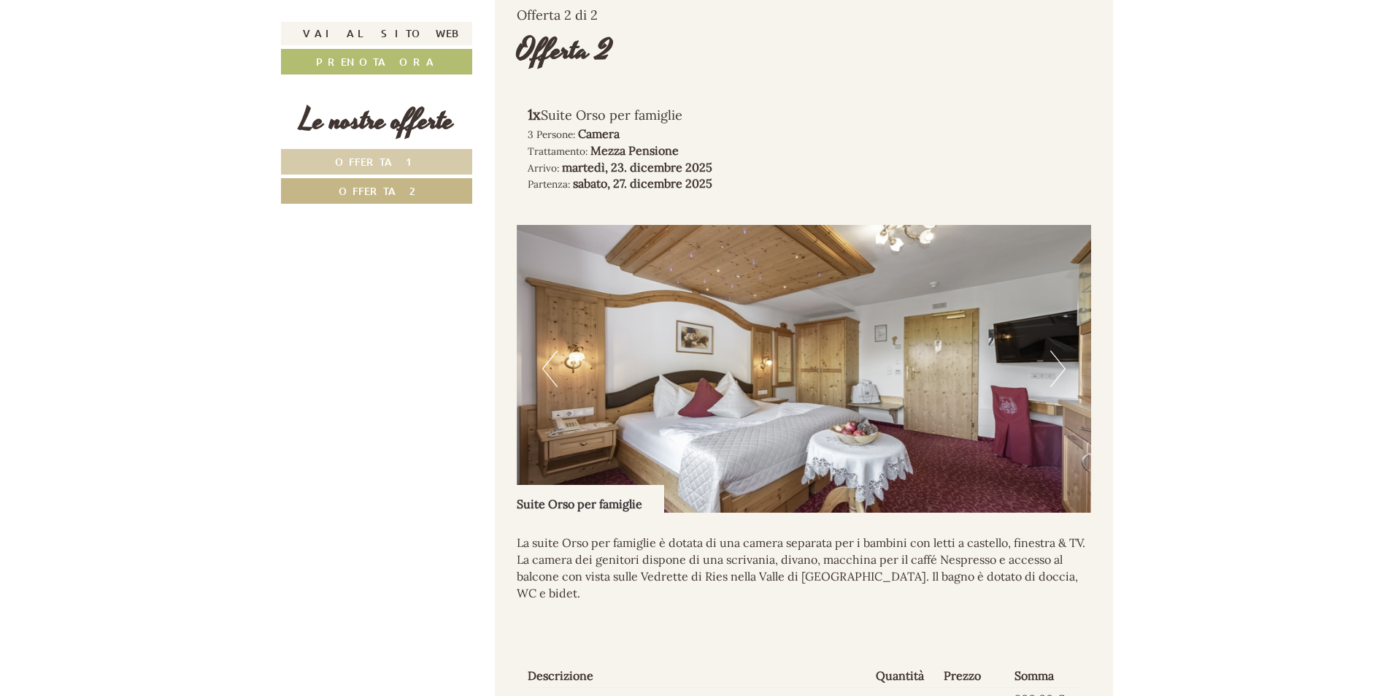
click at [1057, 387] on button "Next" at bounding box center [1057, 368] width 15 height 36
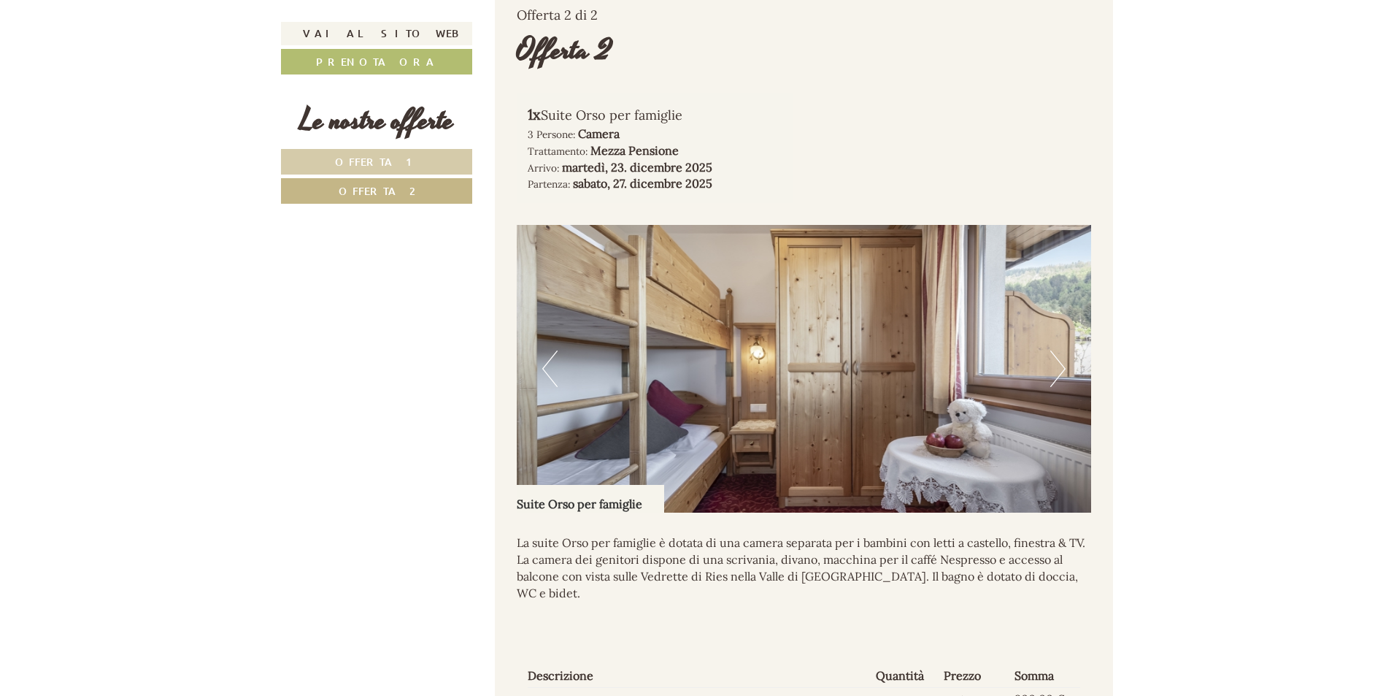
click at [1058, 387] on button "Next" at bounding box center [1057, 368] width 15 height 36
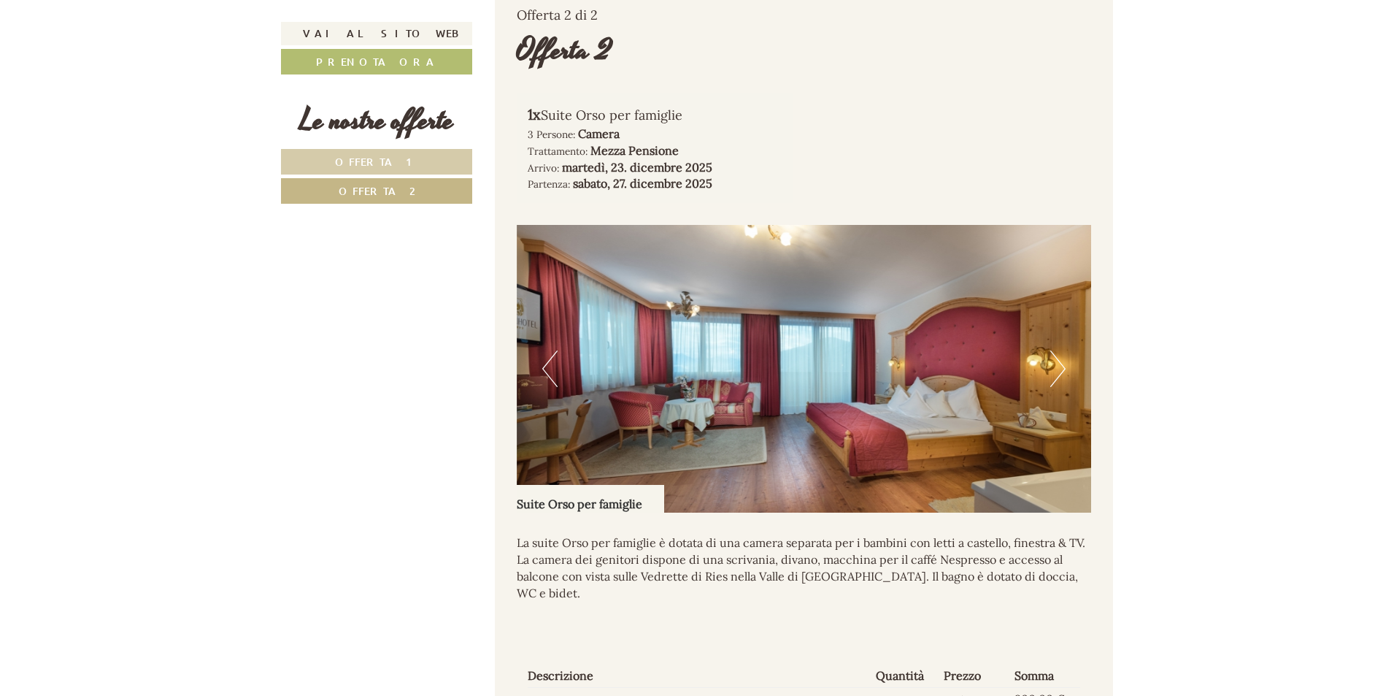
click at [1058, 387] on button "Next" at bounding box center [1057, 368] width 15 height 36
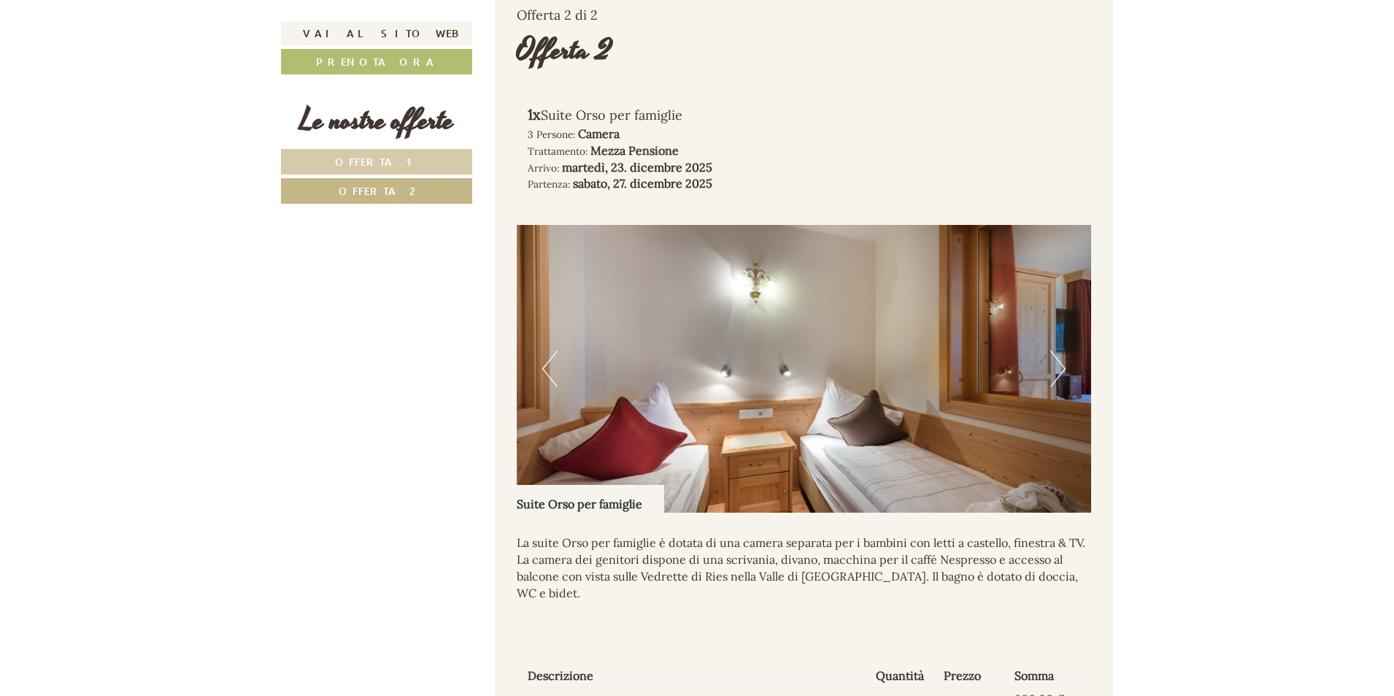
click at [554, 386] on button "Previous" at bounding box center [549, 368] width 15 height 36
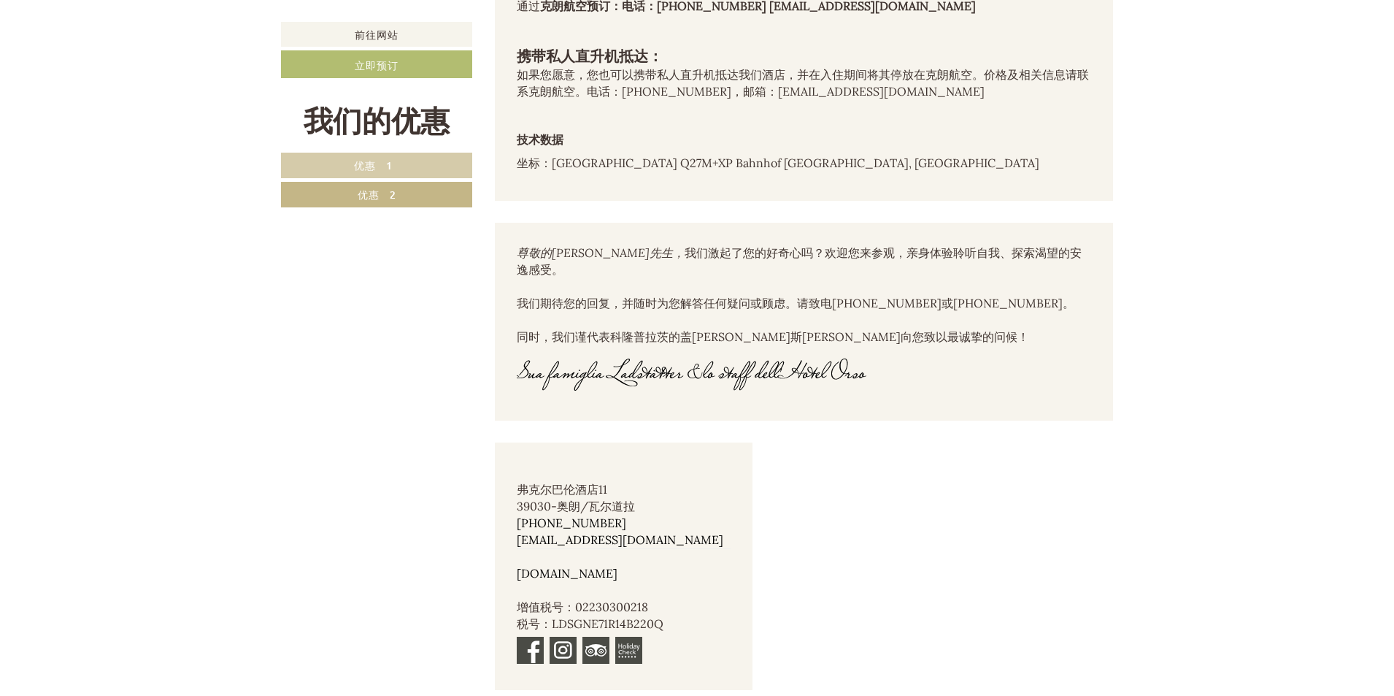
scroll to position [7885, 0]
